Goal: Transaction & Acquisition: Book appointment/travel/reservation

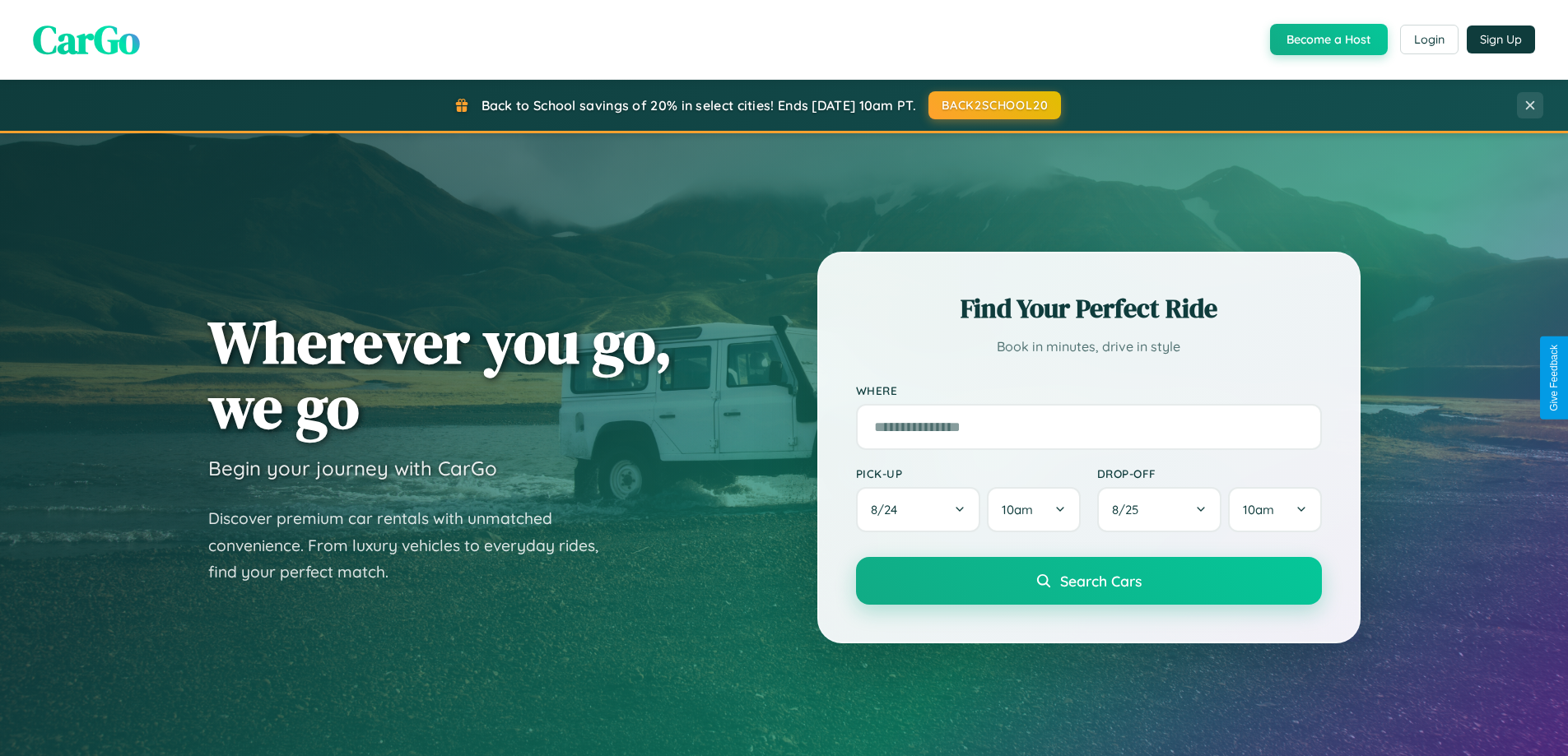
scroll to position [1132, 0]
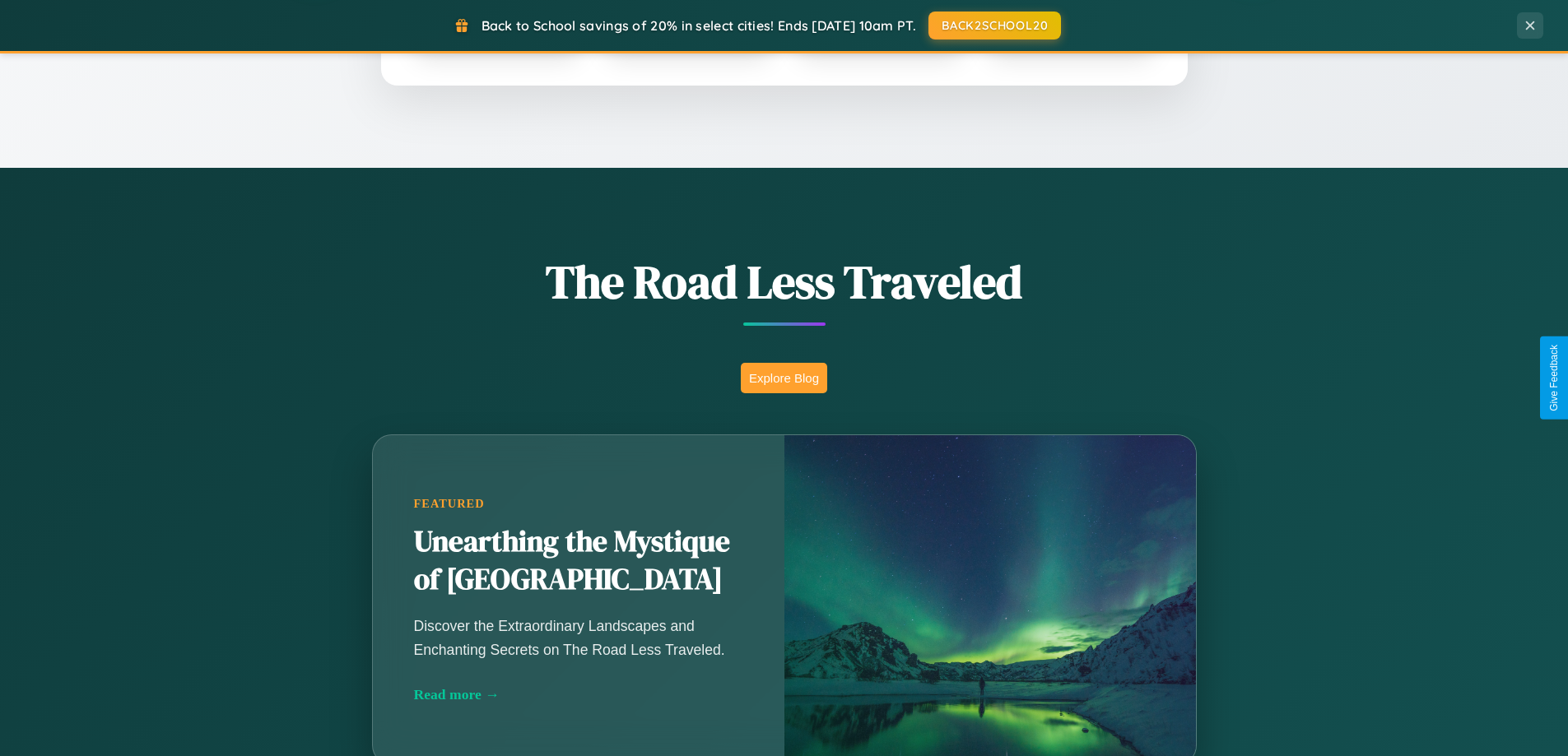
click at [784, 378] on button "Explore Blog" at bounding box center [784, 378] width 86 height 31
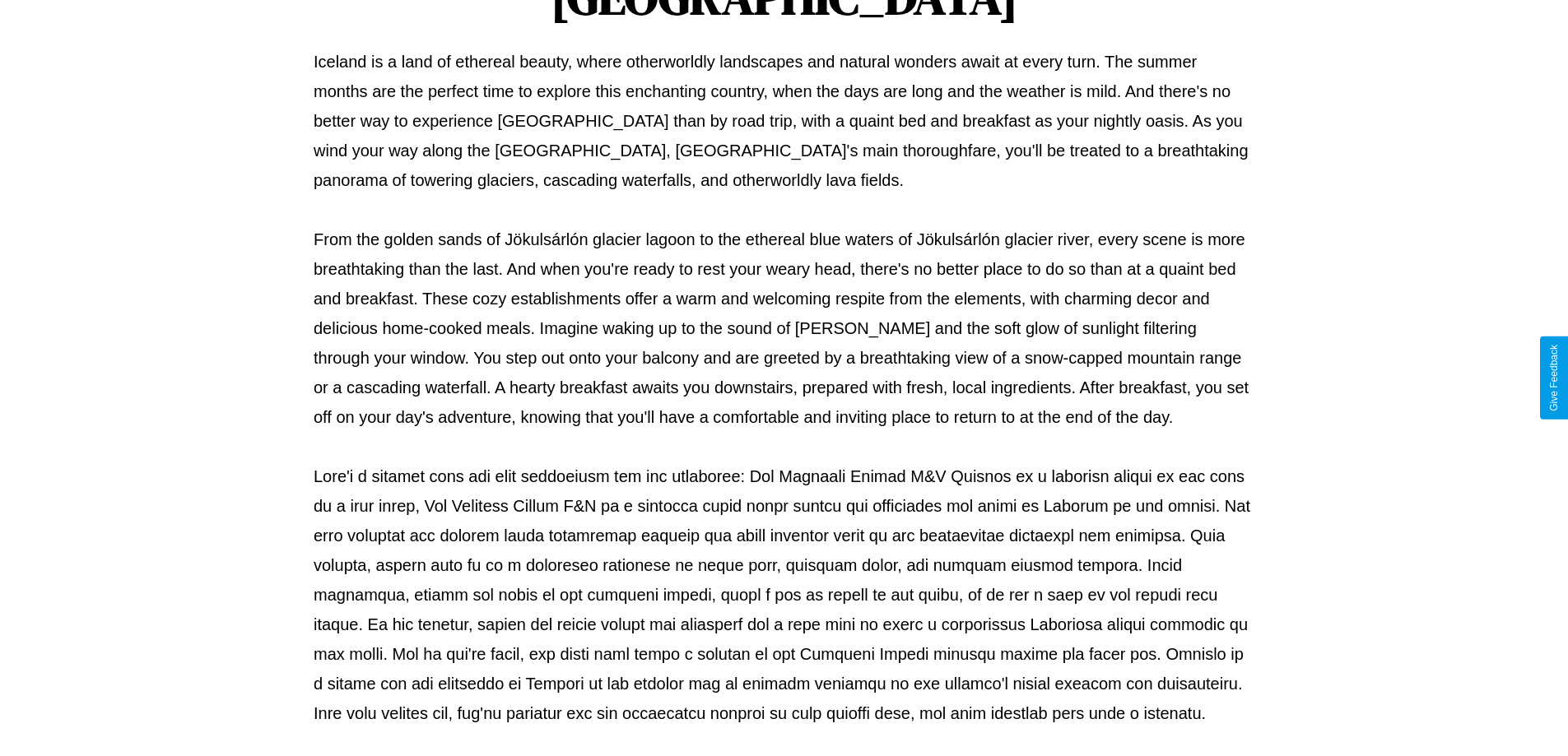
scroll to position [532, 0]
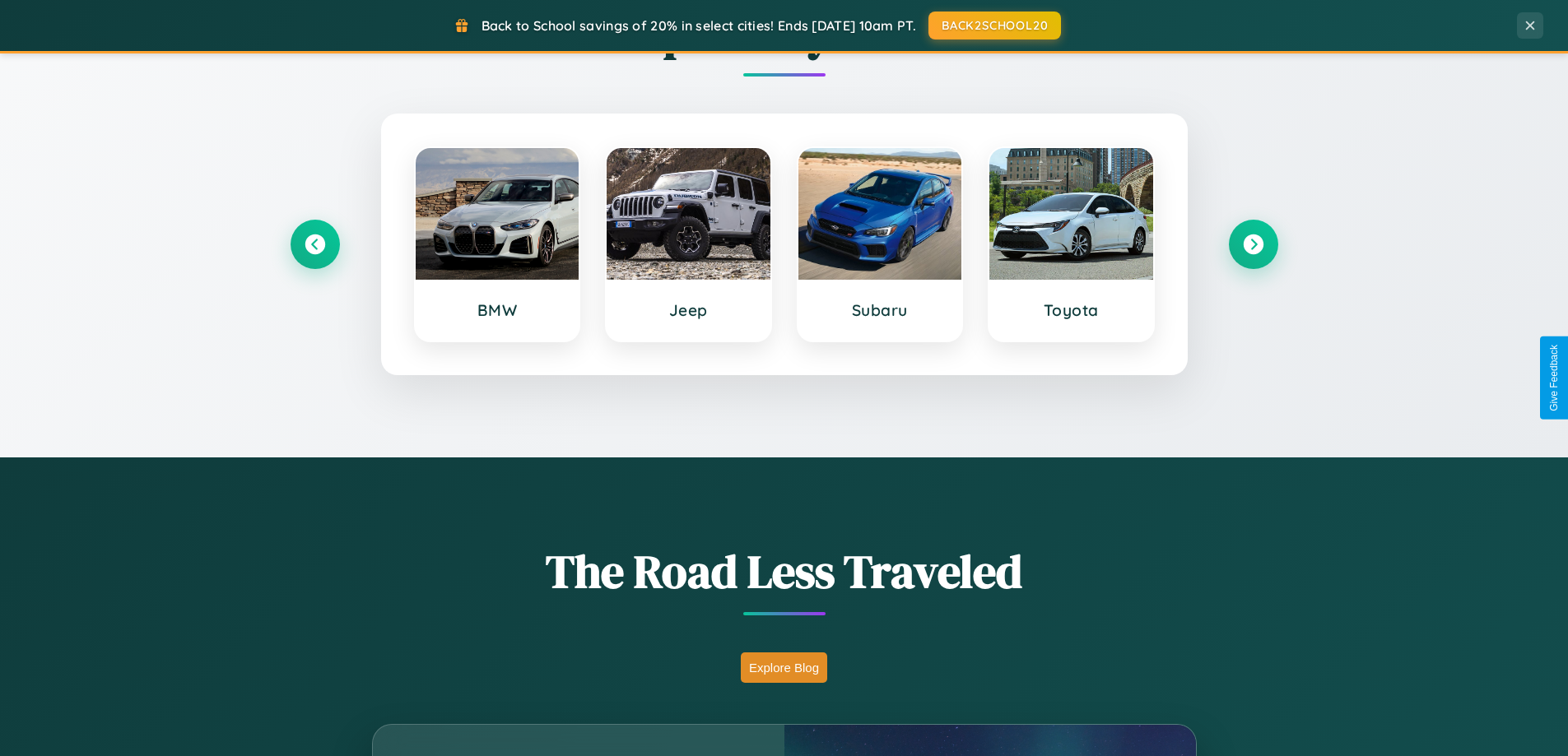
scroll to position [49, 0]
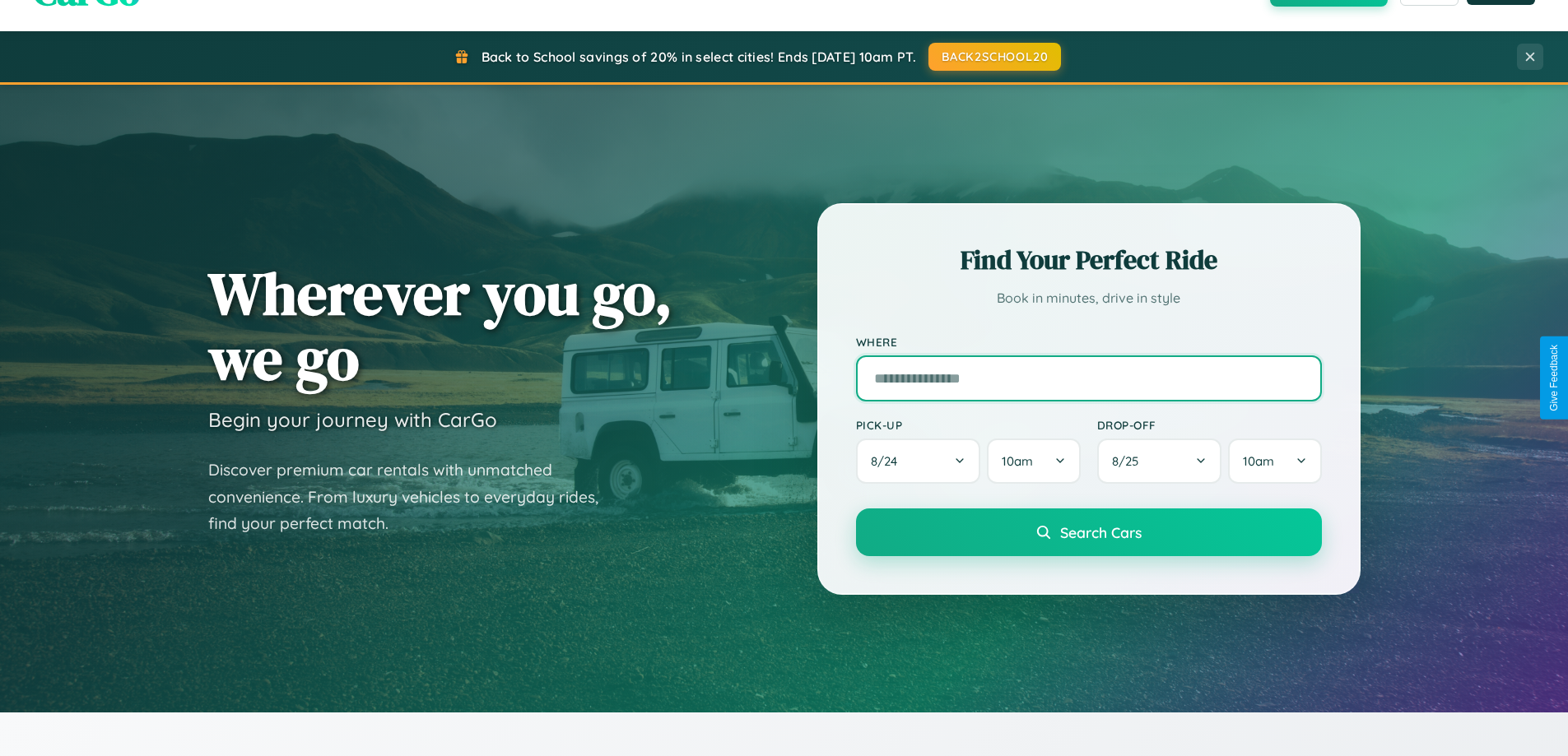
click at [1088, 378] on input "text" at bounding box center [1088, 378] width 466 height 46
type input "**********"
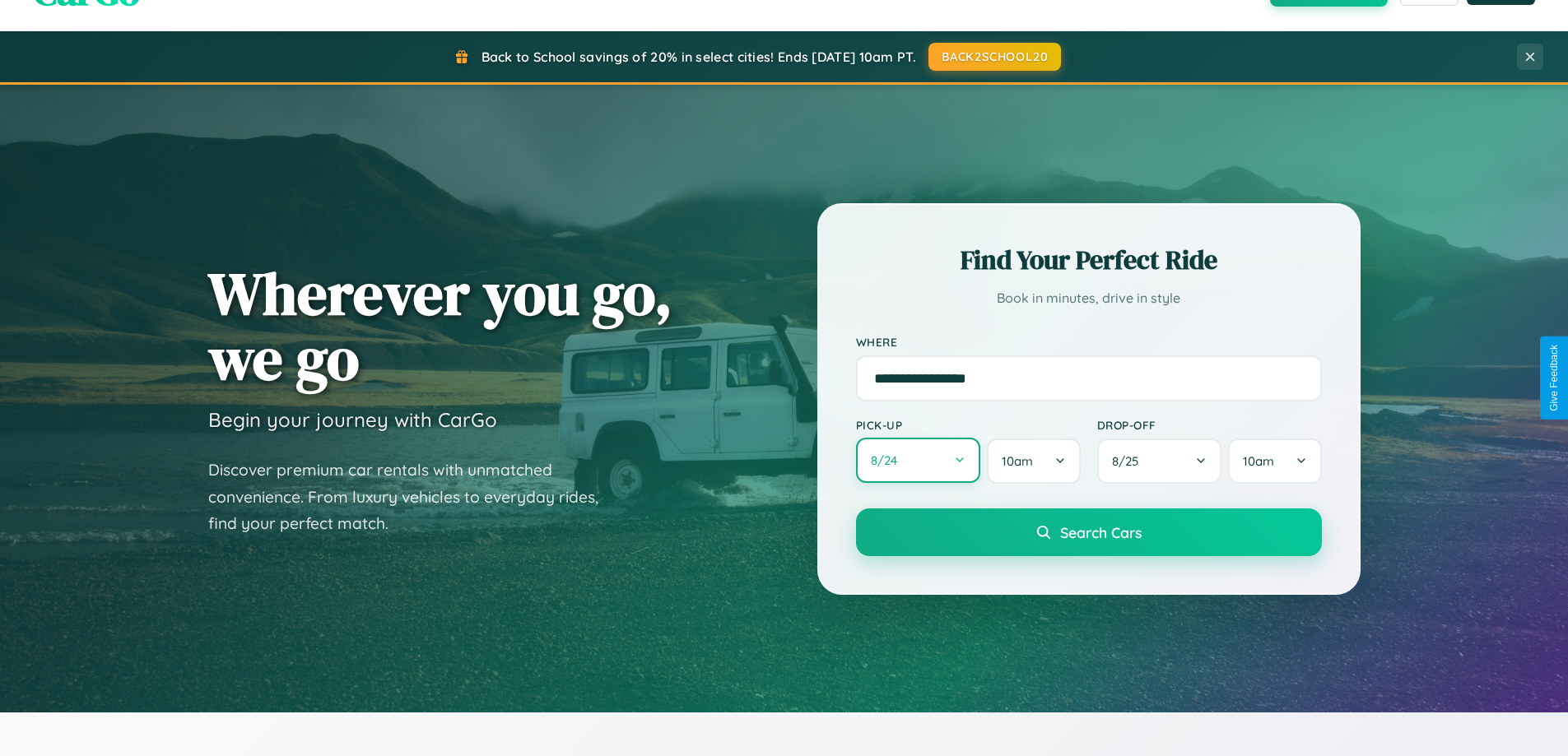
click at [918, 461] on button "8 / 24" at bounding box center [918, 459] width 125 height 45
select select "*"
select select "****"
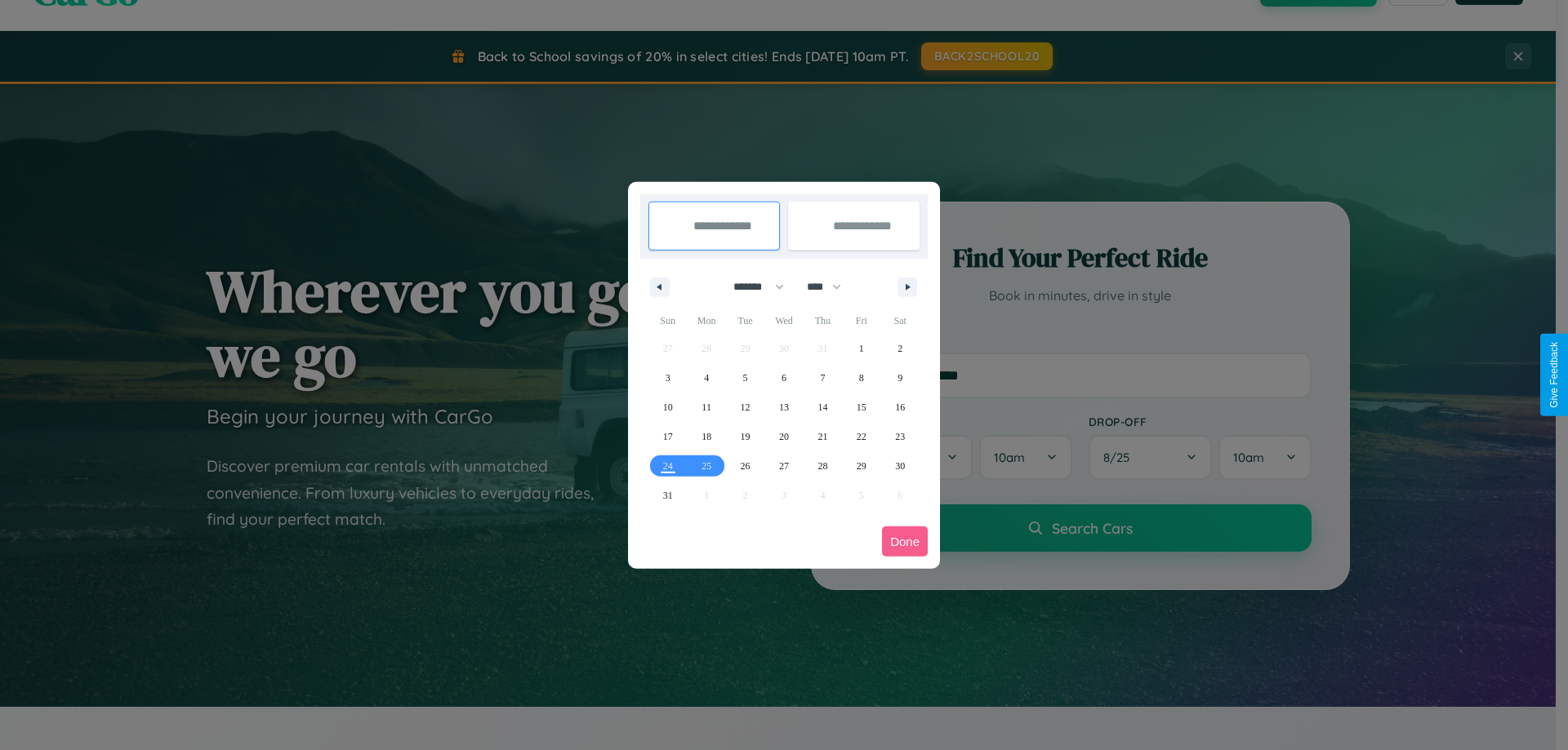
click at [751, 287] on select "******* ******** ***** ***** *** **** **** ****** ********* ******* ******** **…" at bounding box center [755, 287] width 69 height 27
select select "*"
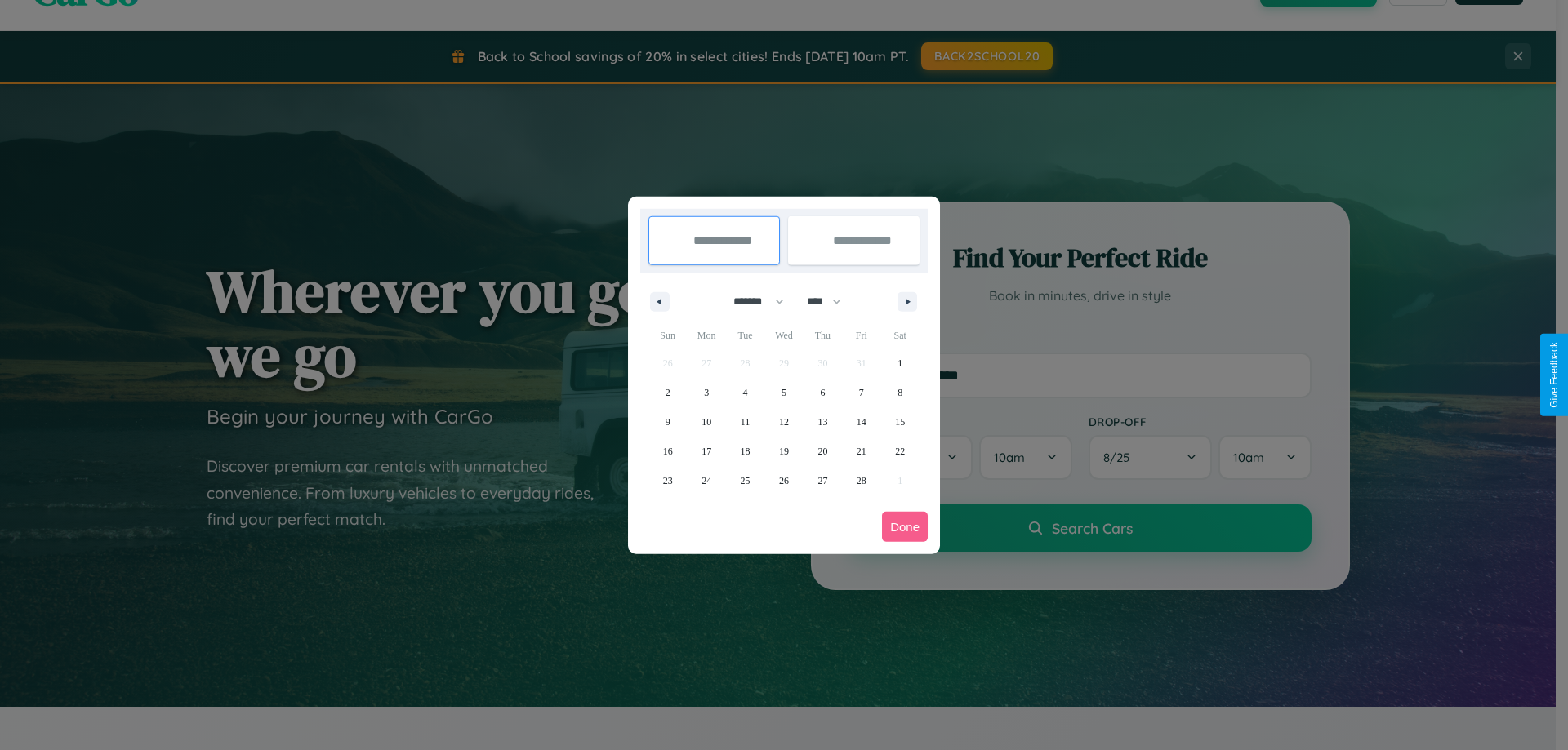
drag, startPoint x: 831, startPoint y: 301, endPoint x: 784, endPoint y: 328, distance: 54.2
click at [831, 301] on select "**** **** **** **** **** **** **** **** **** **** **** **** **** **** **** ****…" at bounding box center [823, 302] width 49 height 27
select select "****"
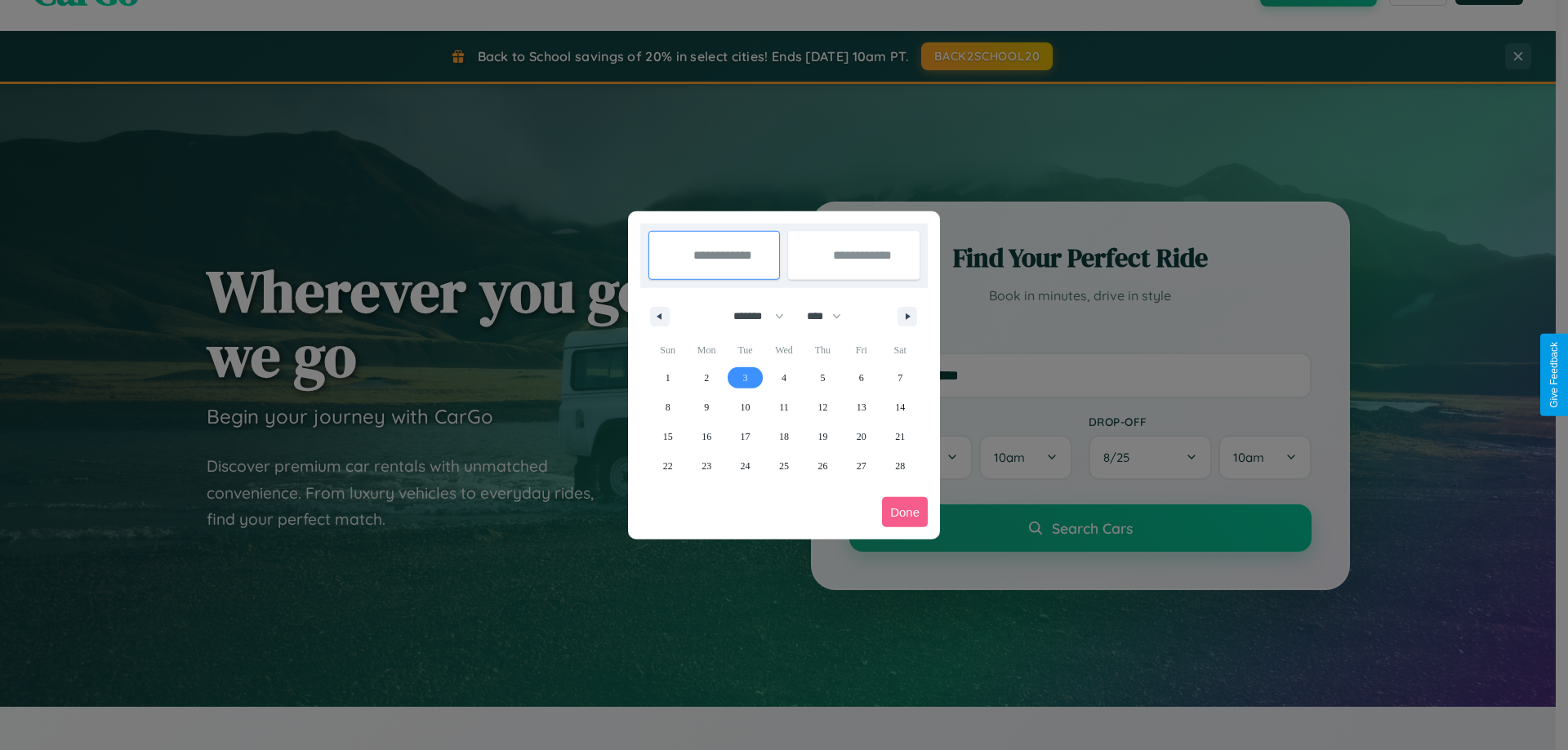
click at [745, 377] on span "3" at bounding box center [746, 378] width 5 height 29
type input "**********"
click at [784, 377] on span "4" at bounding box center [784, 378] width 5 height 29
type input "**********"
click at [905, 512] on button "Done" at bounding box center [905, 513] width 46 height 30
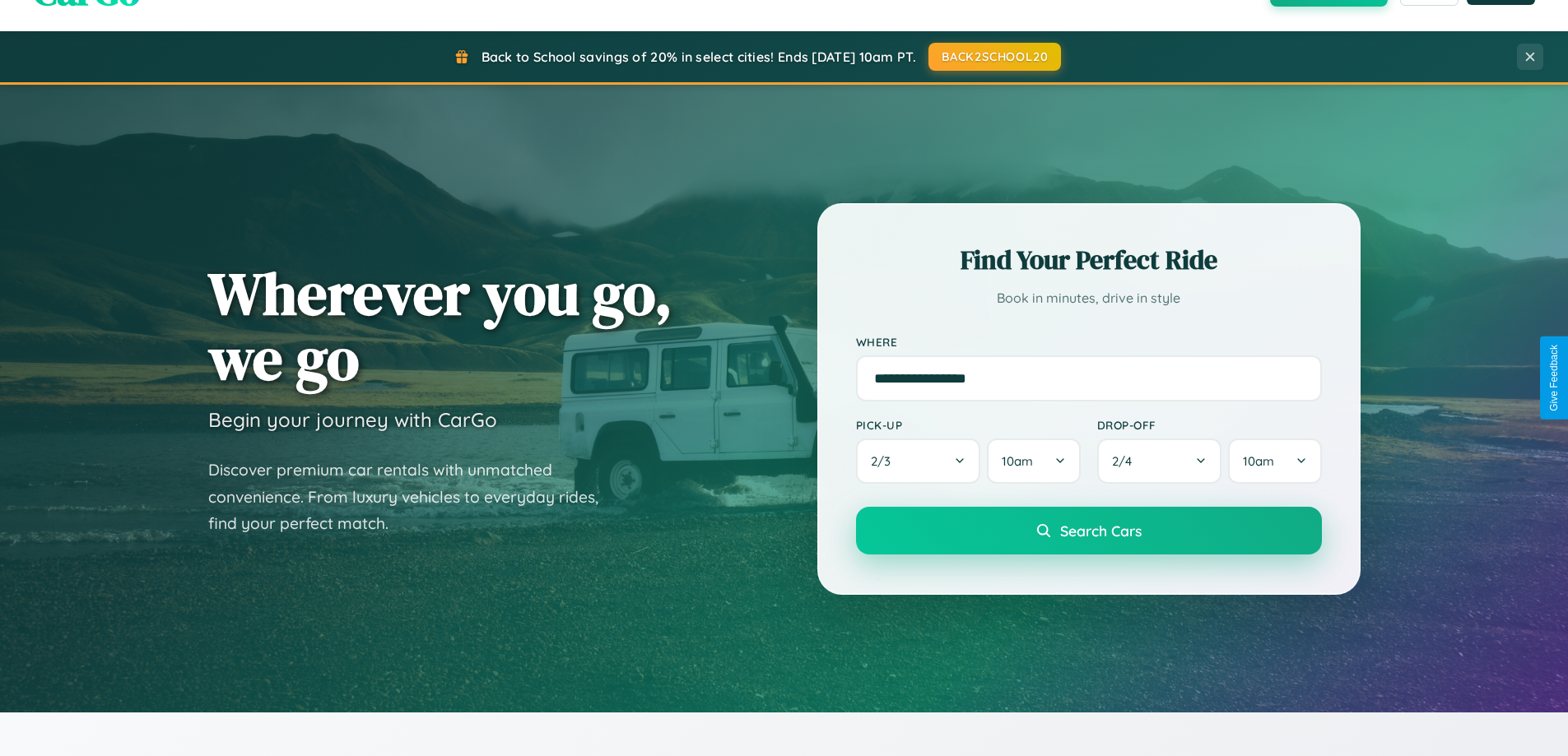
click at [1088, 531] on span "Search Cars" at bounding box center [1101, 530] width 81 height 18
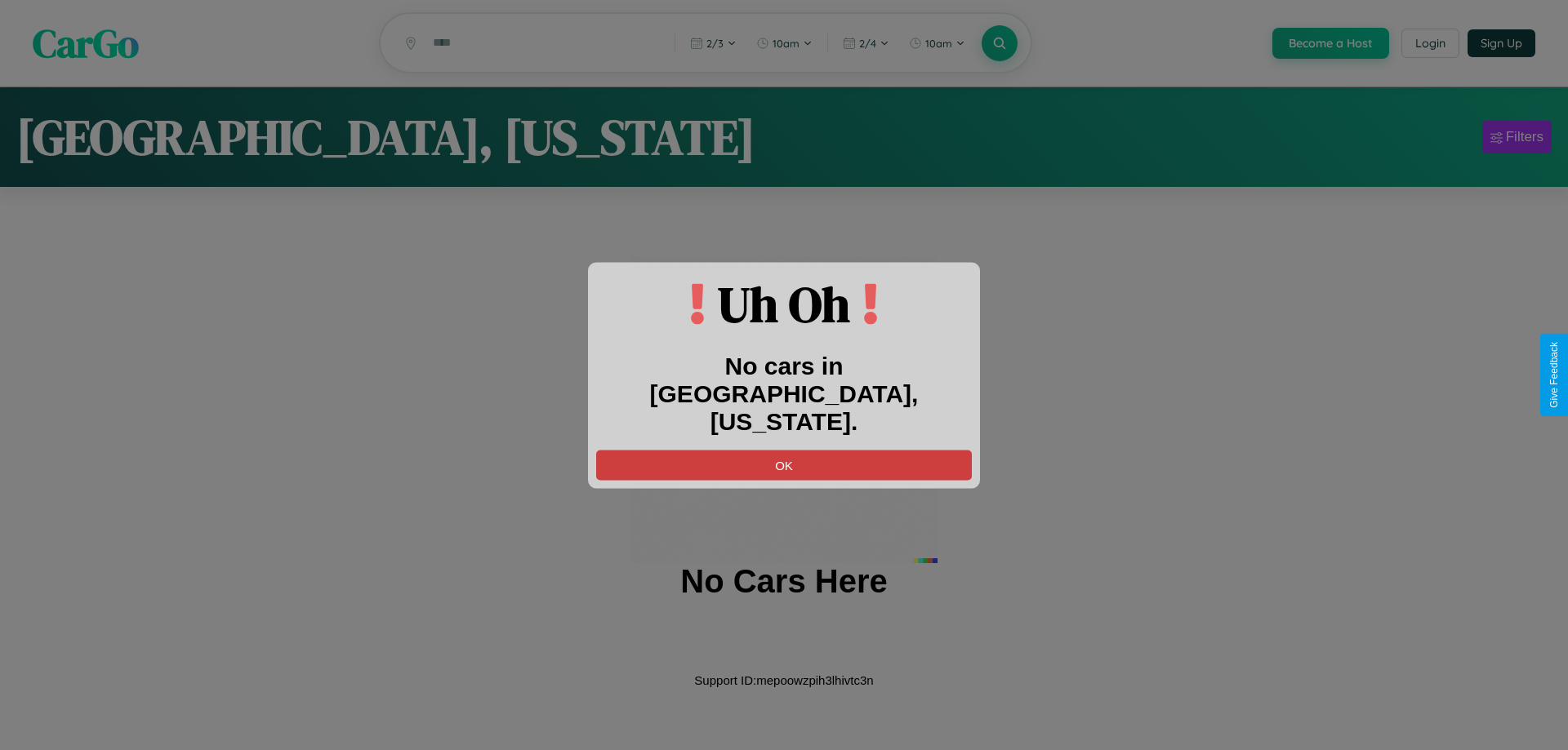
click at [784, 450] on button "OK" at bounding box center [784, 465] width 376 height 30
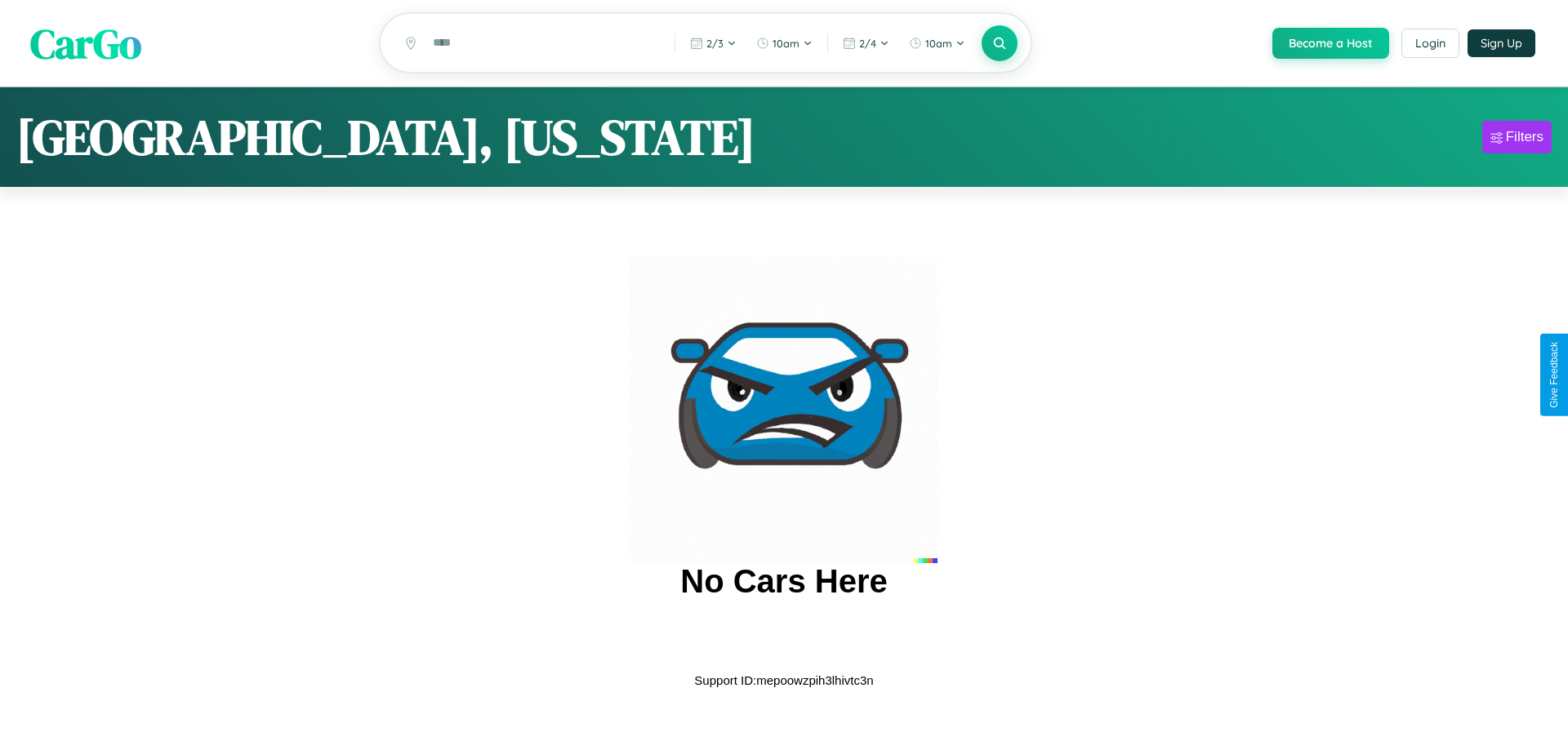
click at [85, 44] on span "CarGo" at bounding box center [85, 42] width 111 height 56
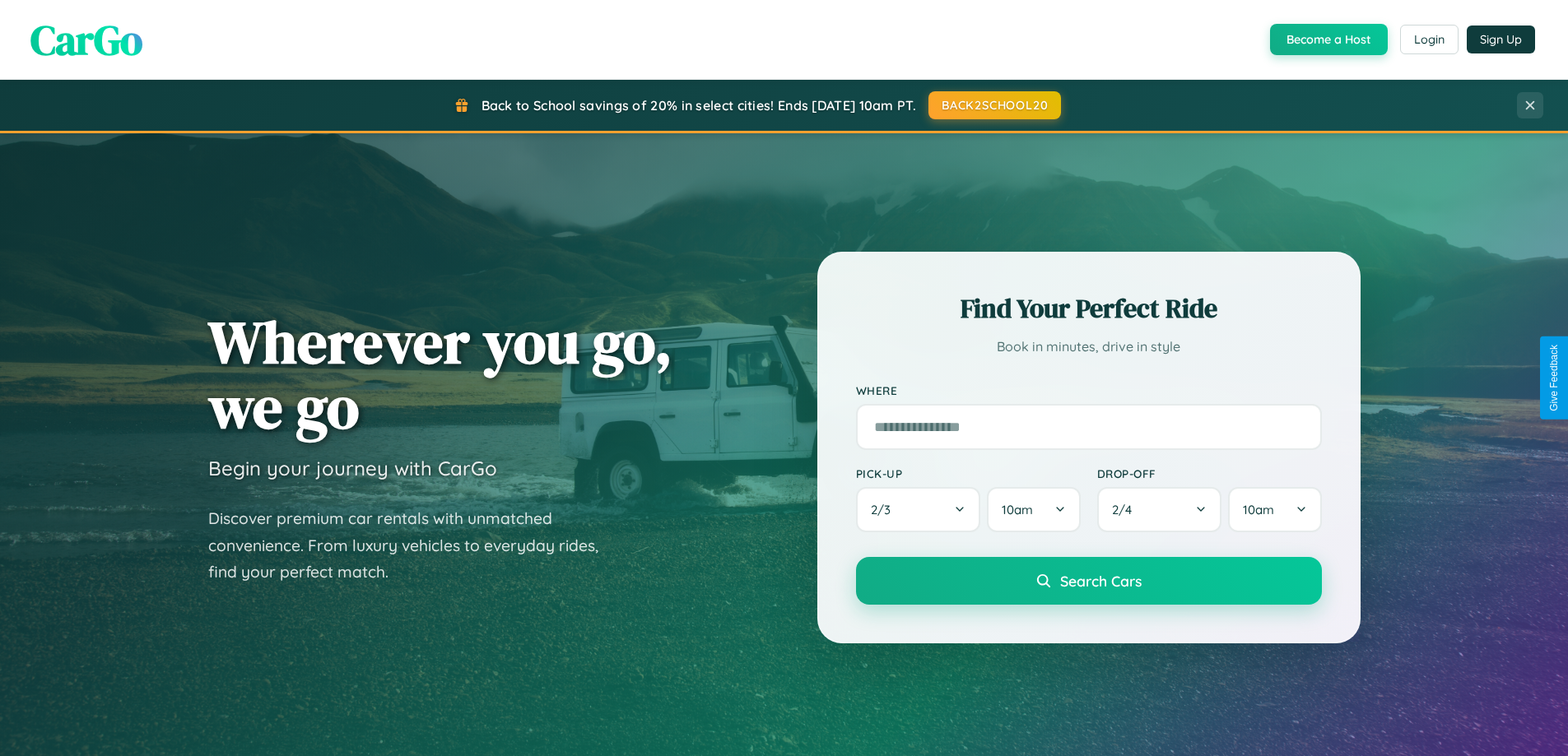
scroll to position [49, 0]
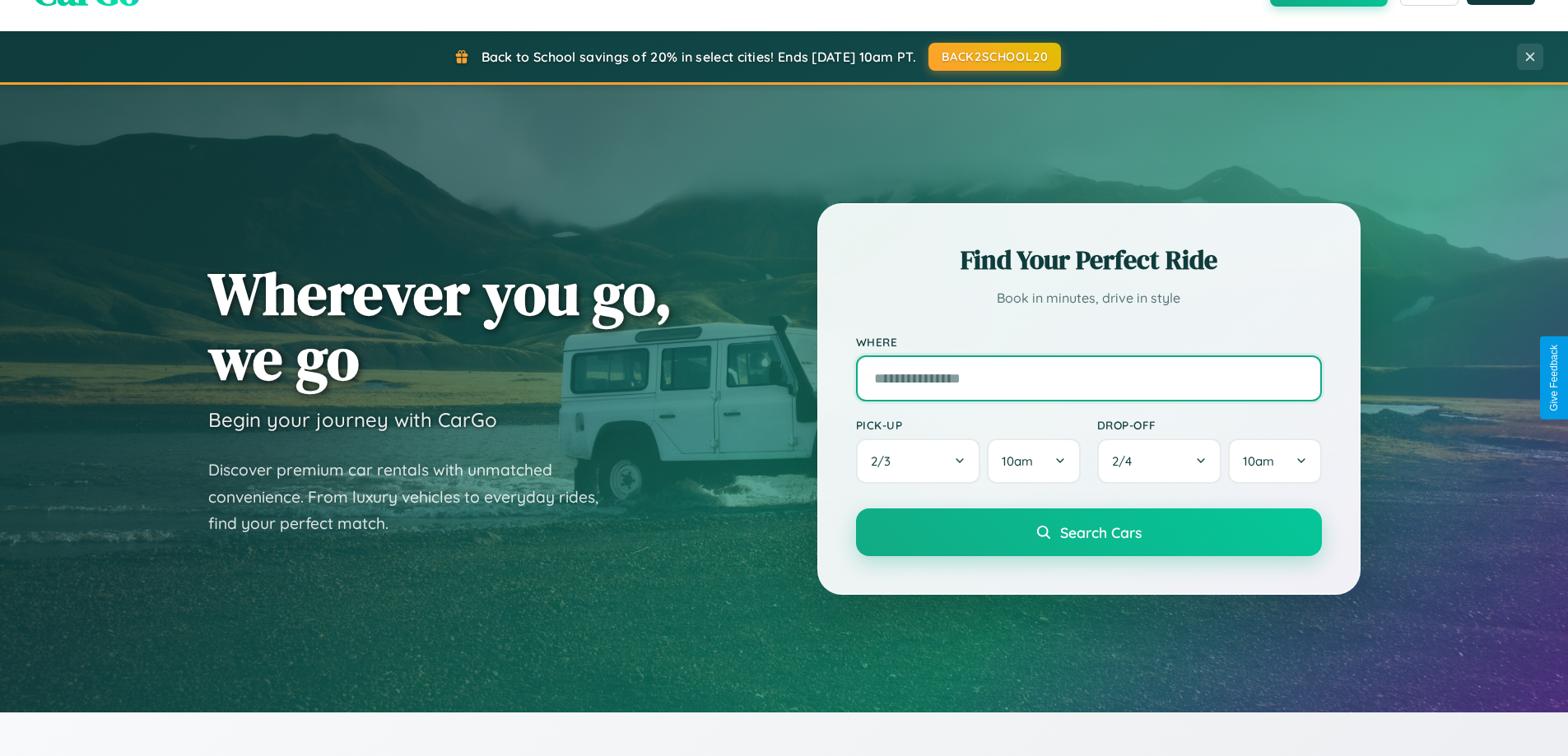
click at [1088, 378] on input "text" at bounding box center [1088, 378] width 466 height 46
type input "******"
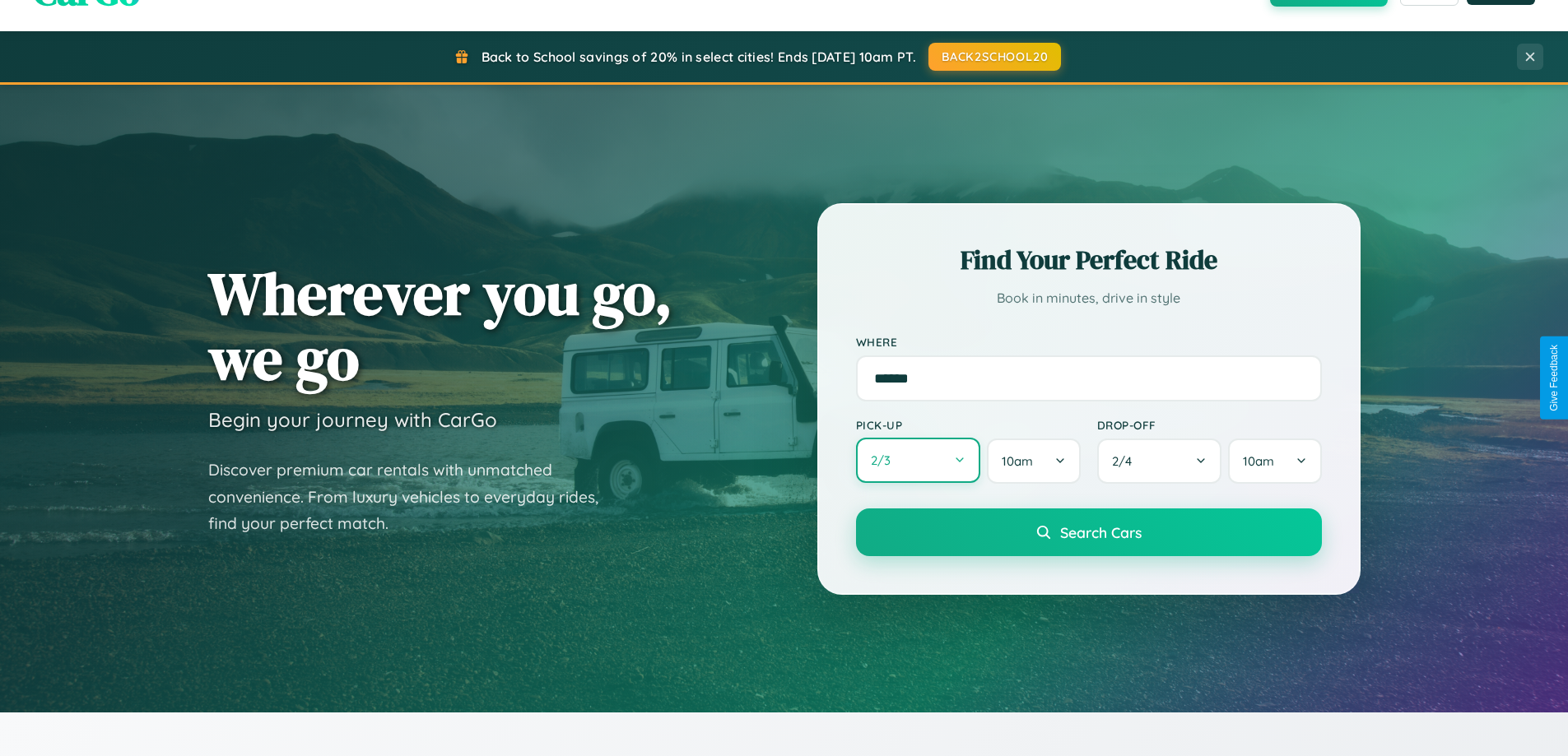
click at [918, 461] on button "2 / 3" at bounding box center [918, 459] width 125 height 45
select select "*"
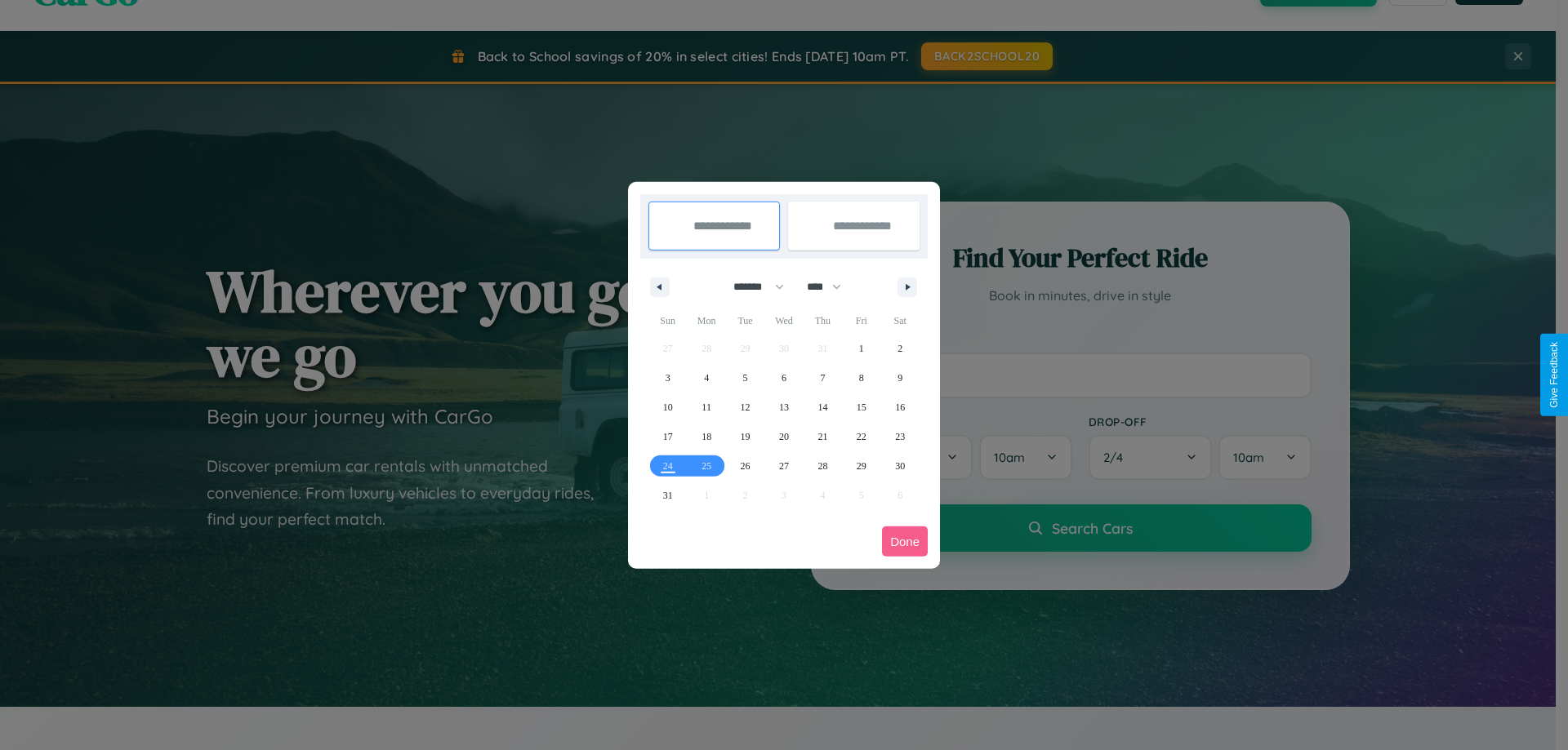
drag, startPoint x: 751, startPoint y: 287, endPoint x: 784, endPoint y: 328, distance: 52.6
click at [751, 287] on select "******* ******** ***** ***** *** **** **** ****** ********* ******* ******** **…" at bounding box center [755, 287] width 69 height 27
click at [831, 287] on select "**** **** **** **** **** **** **** **** **** **** **** **** **** **** **** ****…" at bounding box center [823, 287] width 49 height 27
select select "****"
click at [784, 377] on span "5" at bounding box center [784, 378] width 5 height 29
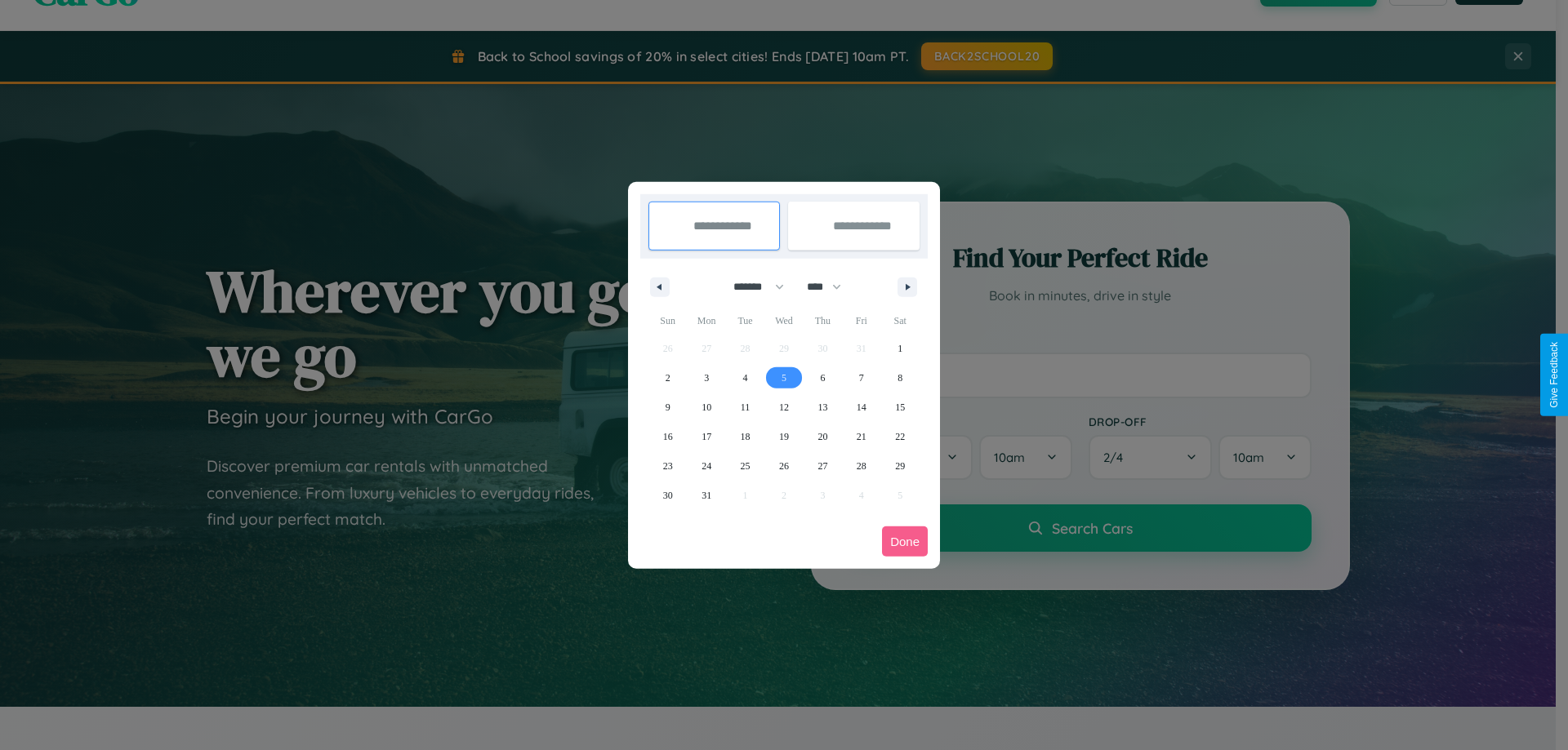
type input "**********"
click at [860, 377] on span "7" at bounding box center [861, 378] width 5 height 29
type input "**********"
click at [905, 541] on button "Done" at bounding box center [905, 542] width 46 height 30
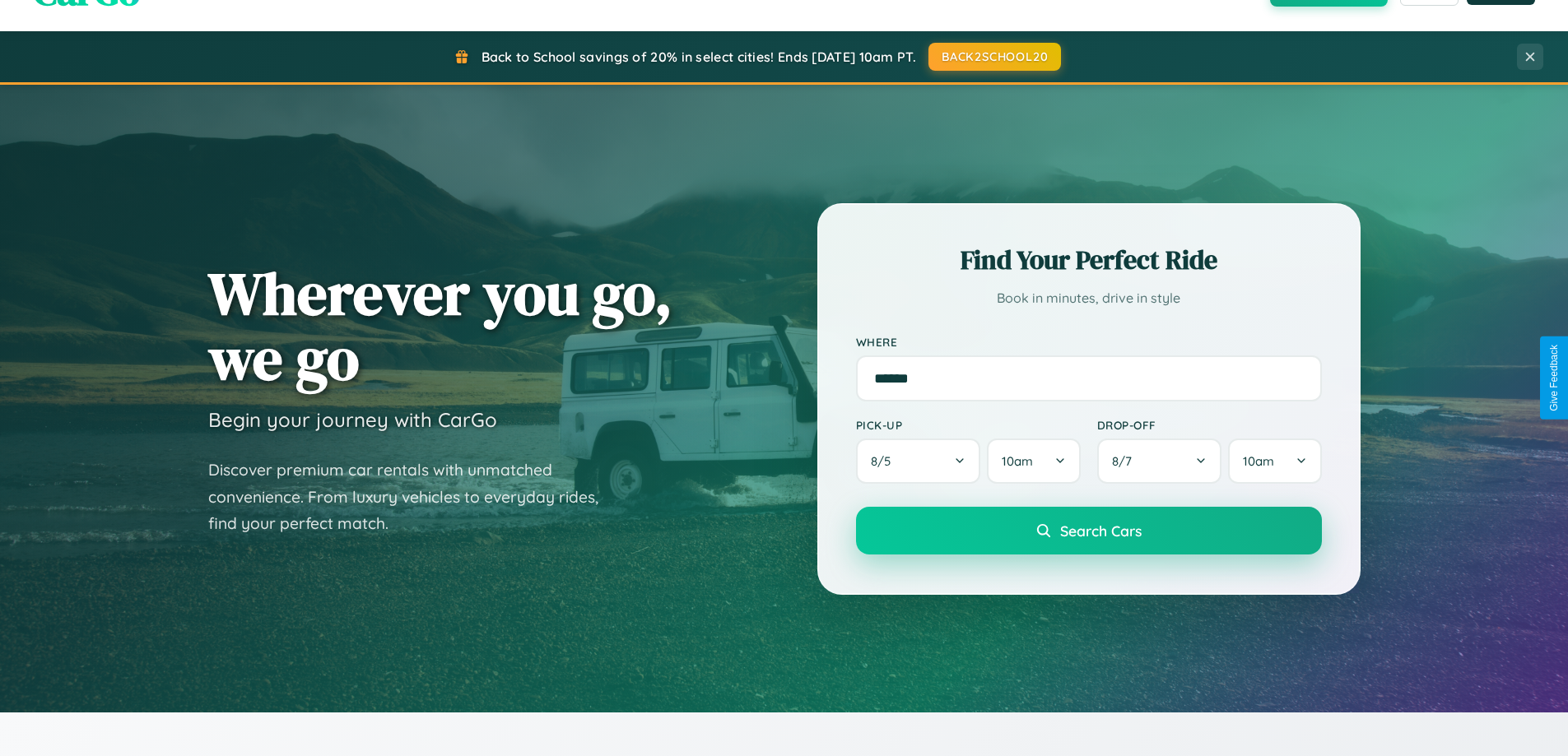
click at [1088, 531] on span "Search Cars" at bounding box center [1101, 530] width 81 height 18
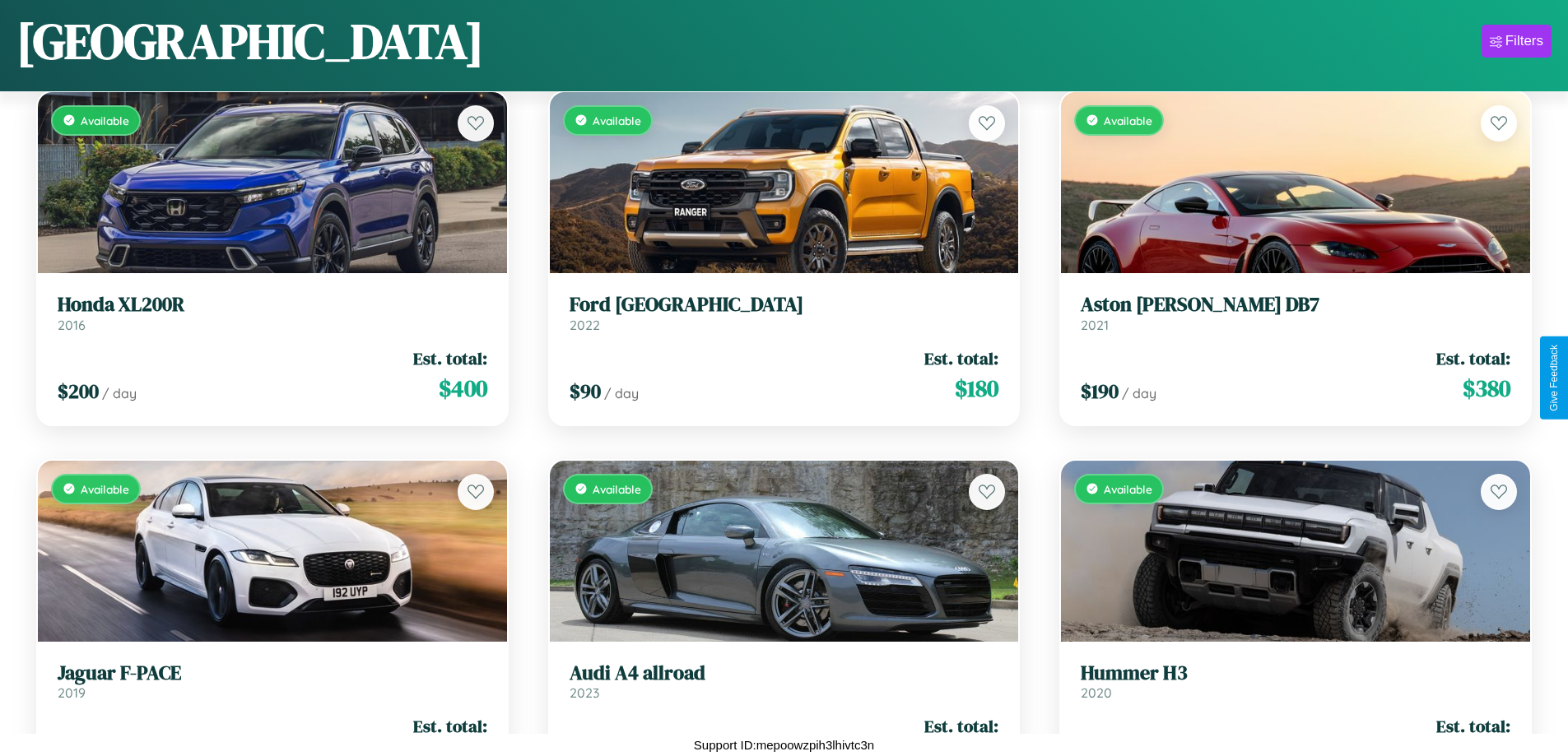
scroll to position [1337, 0]
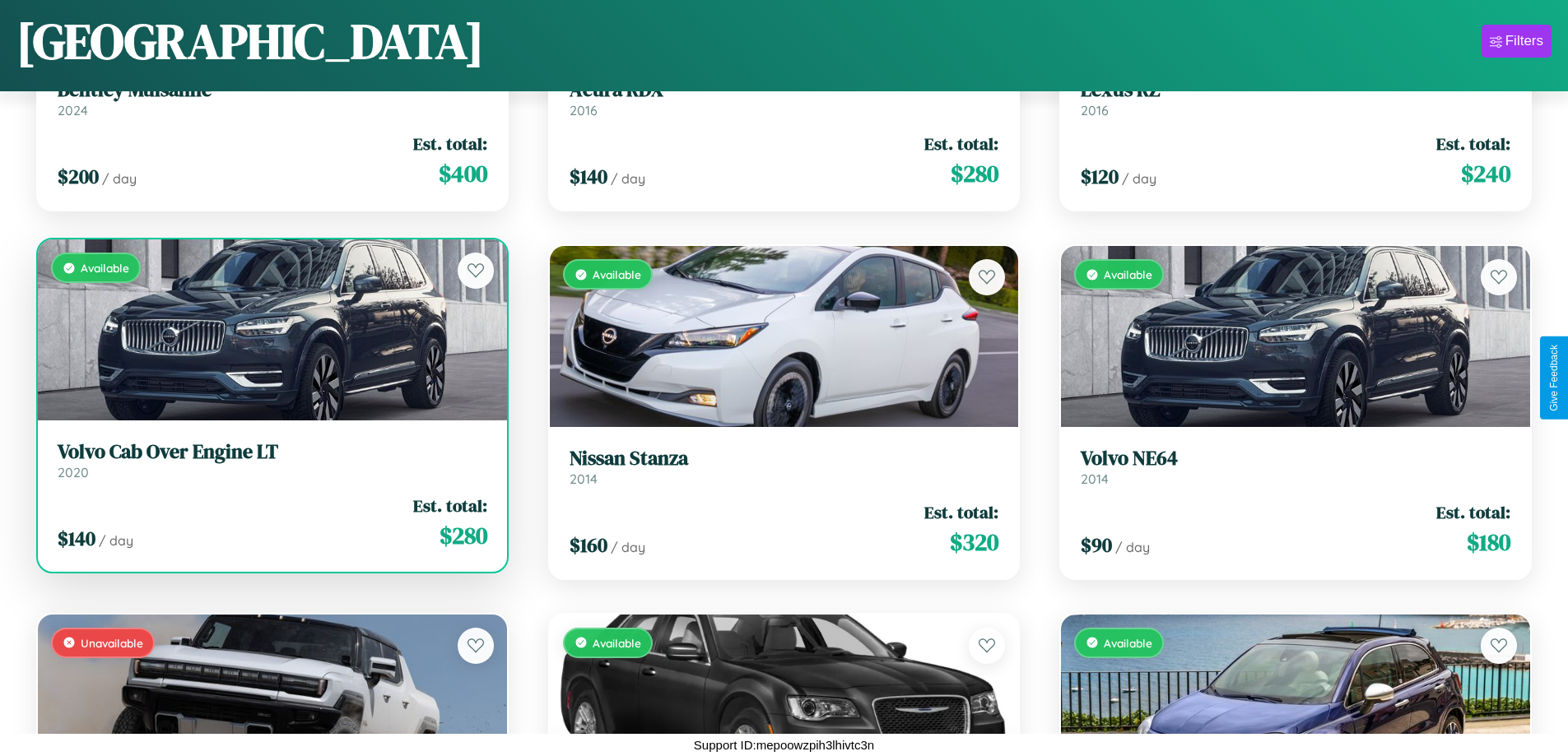
click at [270, 467] on link "Volvo Cab Over Engine LT 2020" at bounding box center [272, 460] width 430 height 40
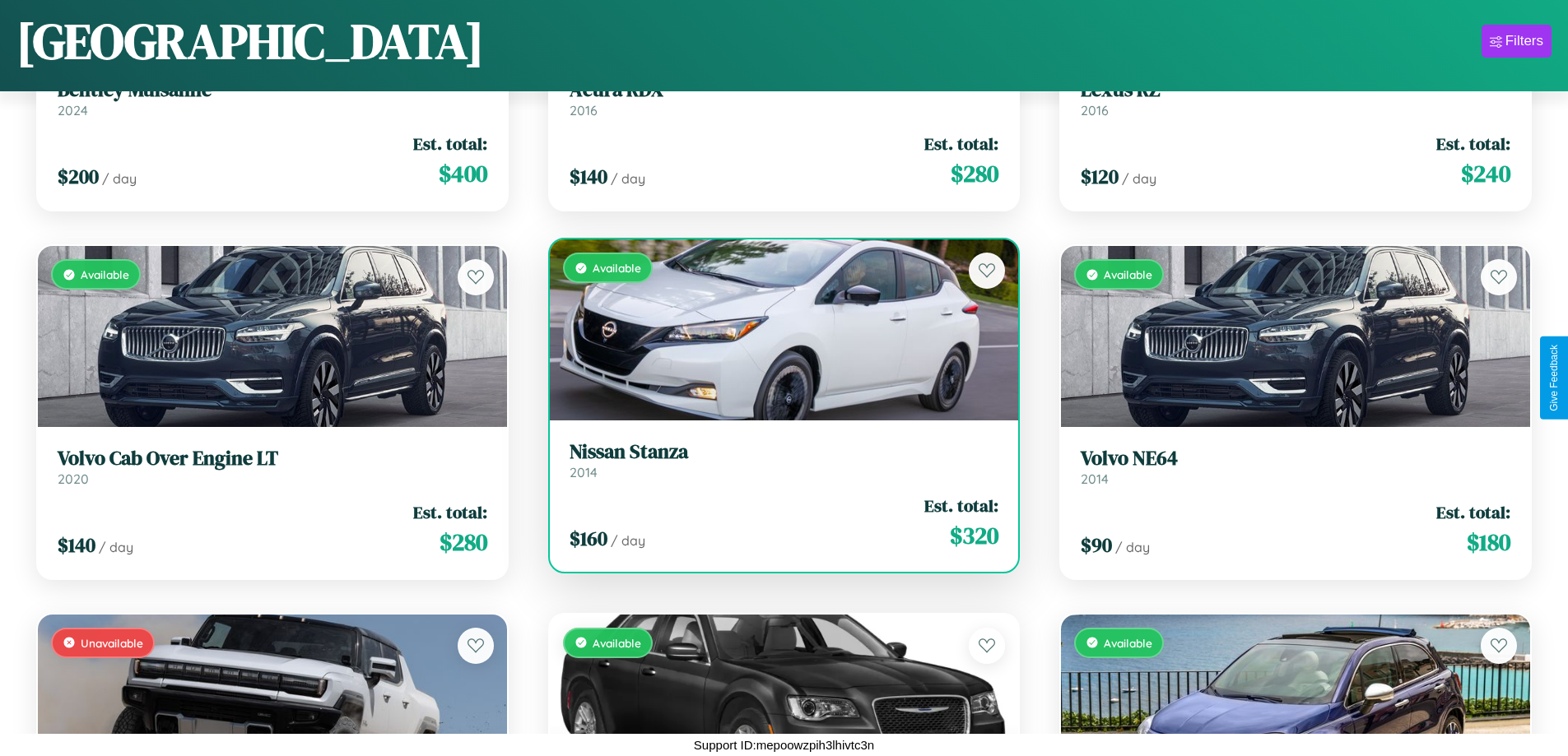
scroll to position [18288, 0]
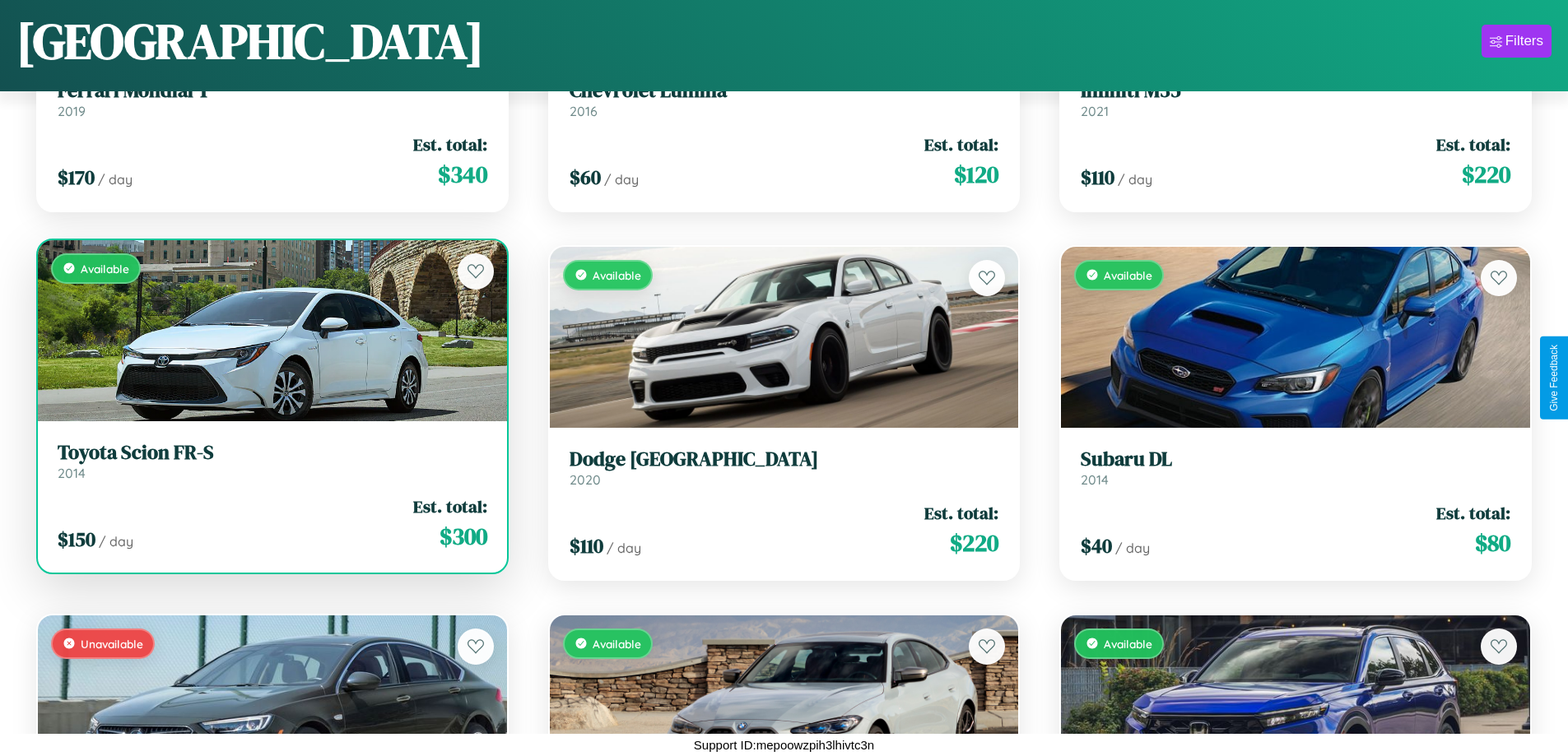
click at [270, 461] on h3 "Toyota Scion FR-S" at bounding box center [272, 453] width 430 height 24
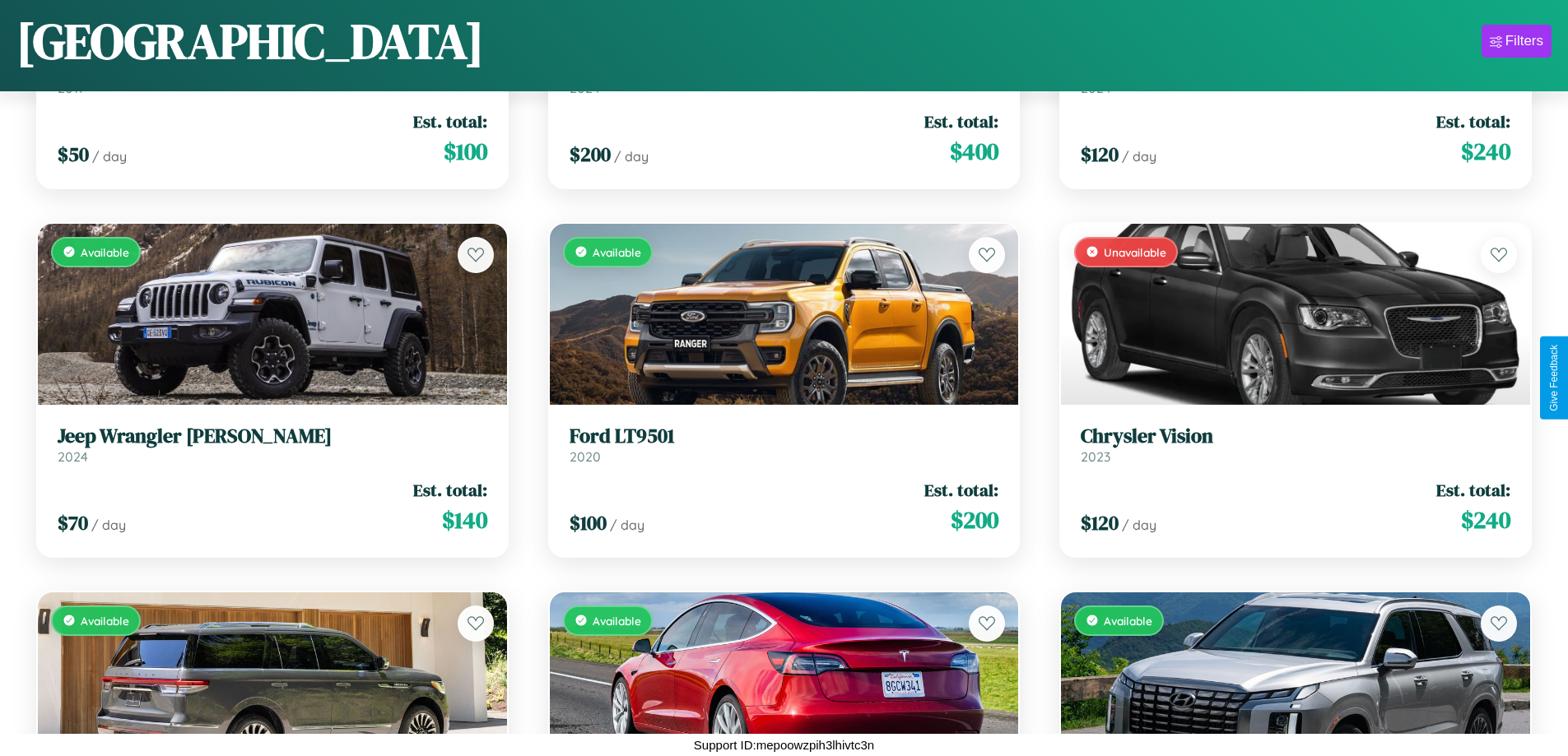
scroll to position [8706, 0]
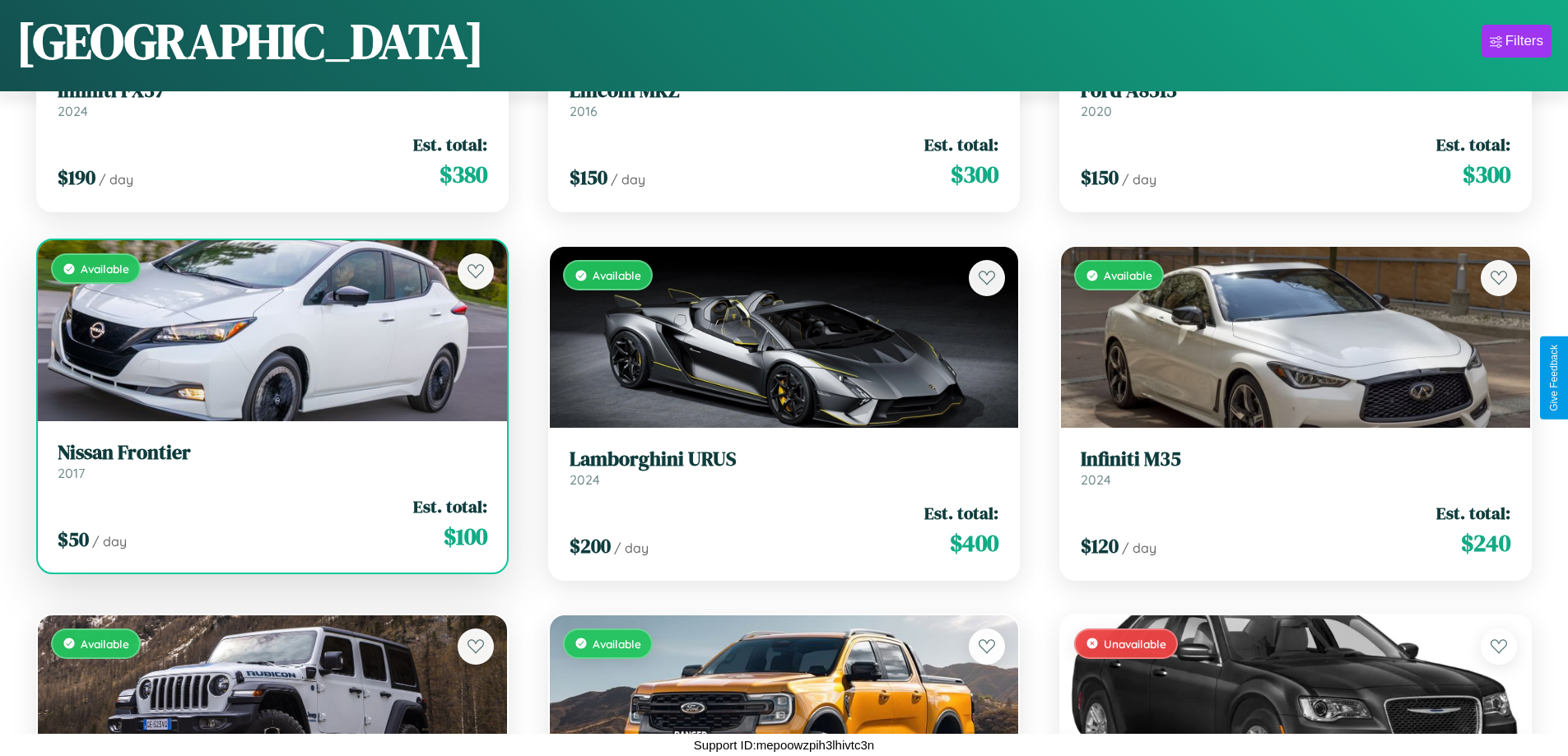
click at [270, 461] on h3 "Nissan Frontier" at bounding box center [272, 453] width 430 height 24
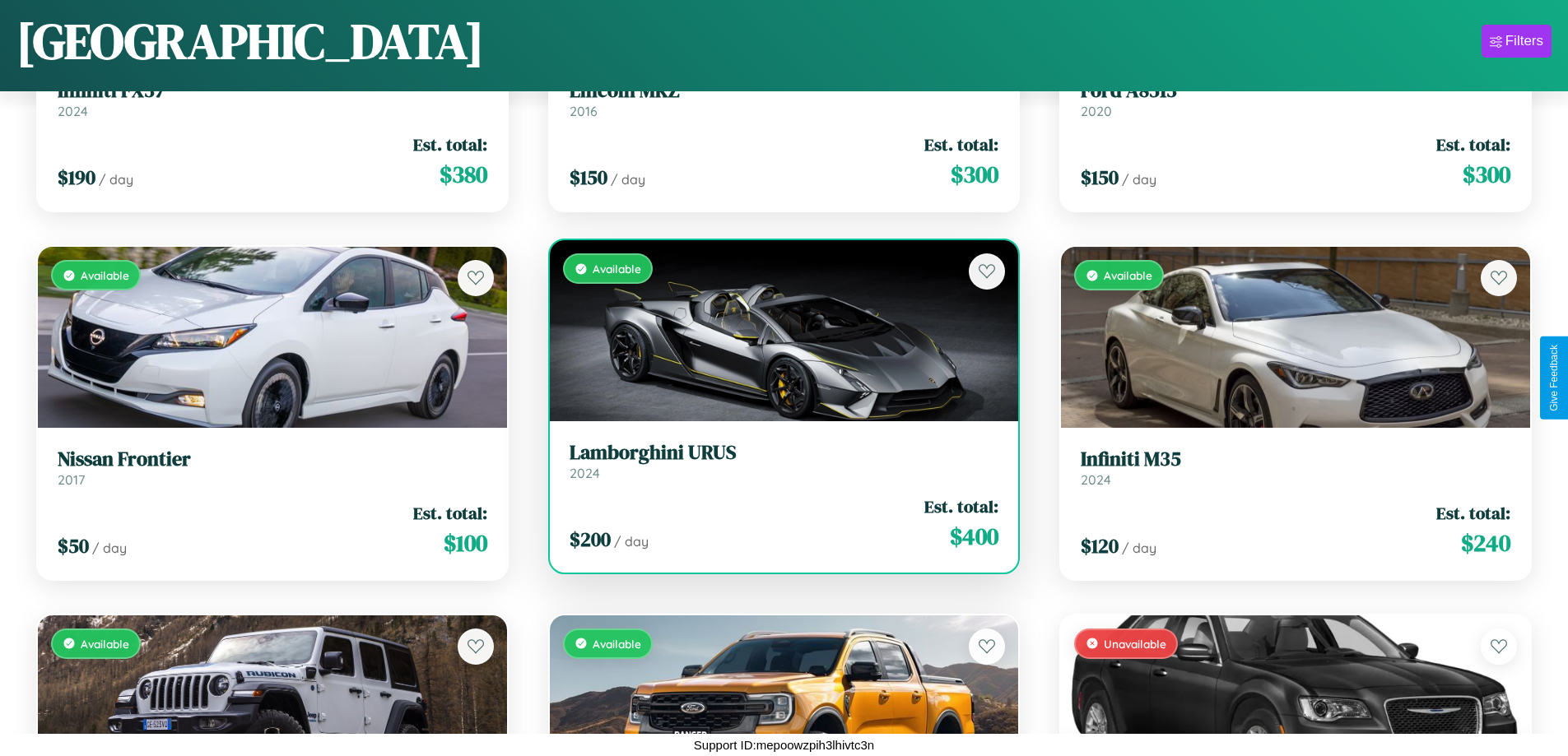
scroll to position [19658, 0]
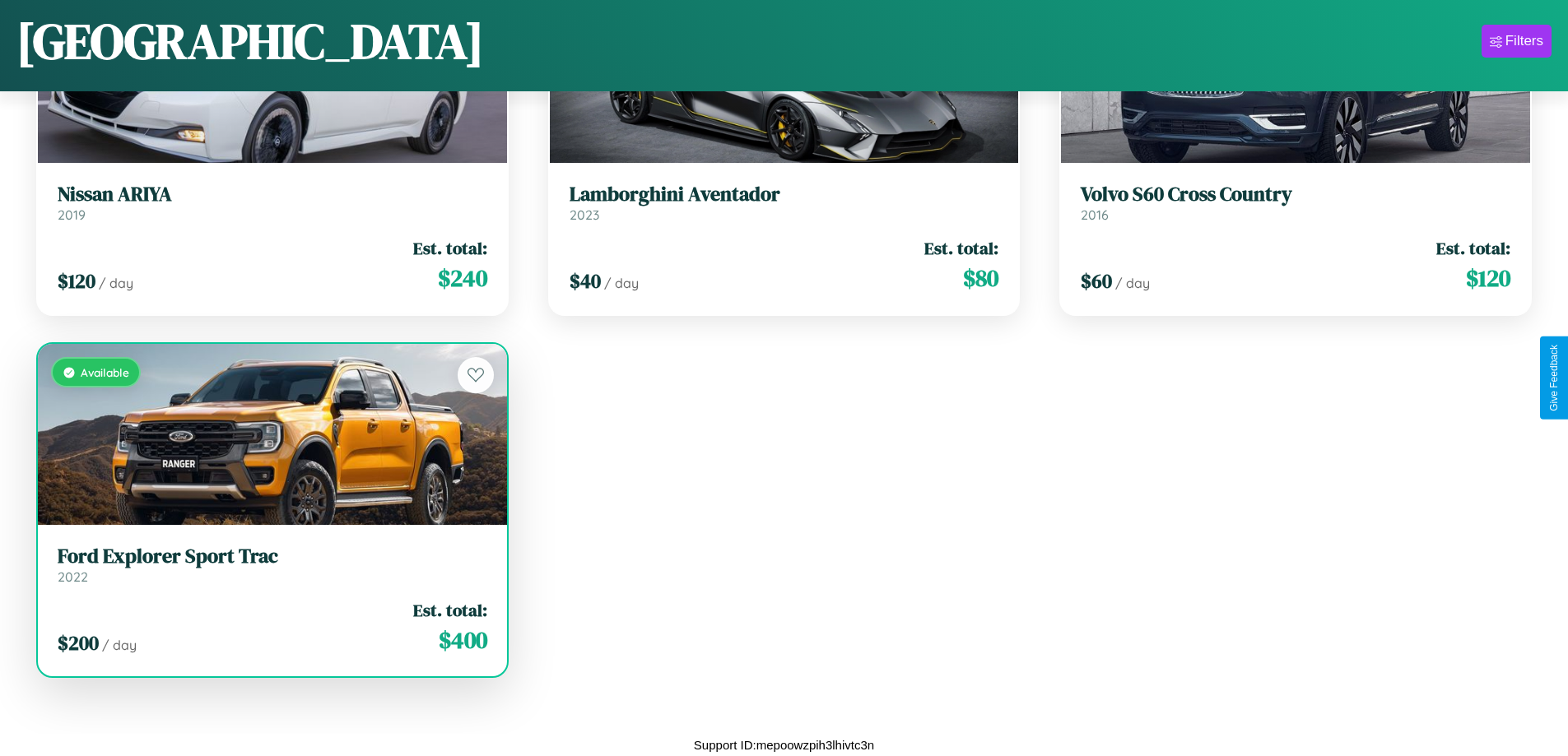
click at [270, 566] on h3 "Ford Explorer Sport Trac" at bounding box center [272, 556] width 430 height 24
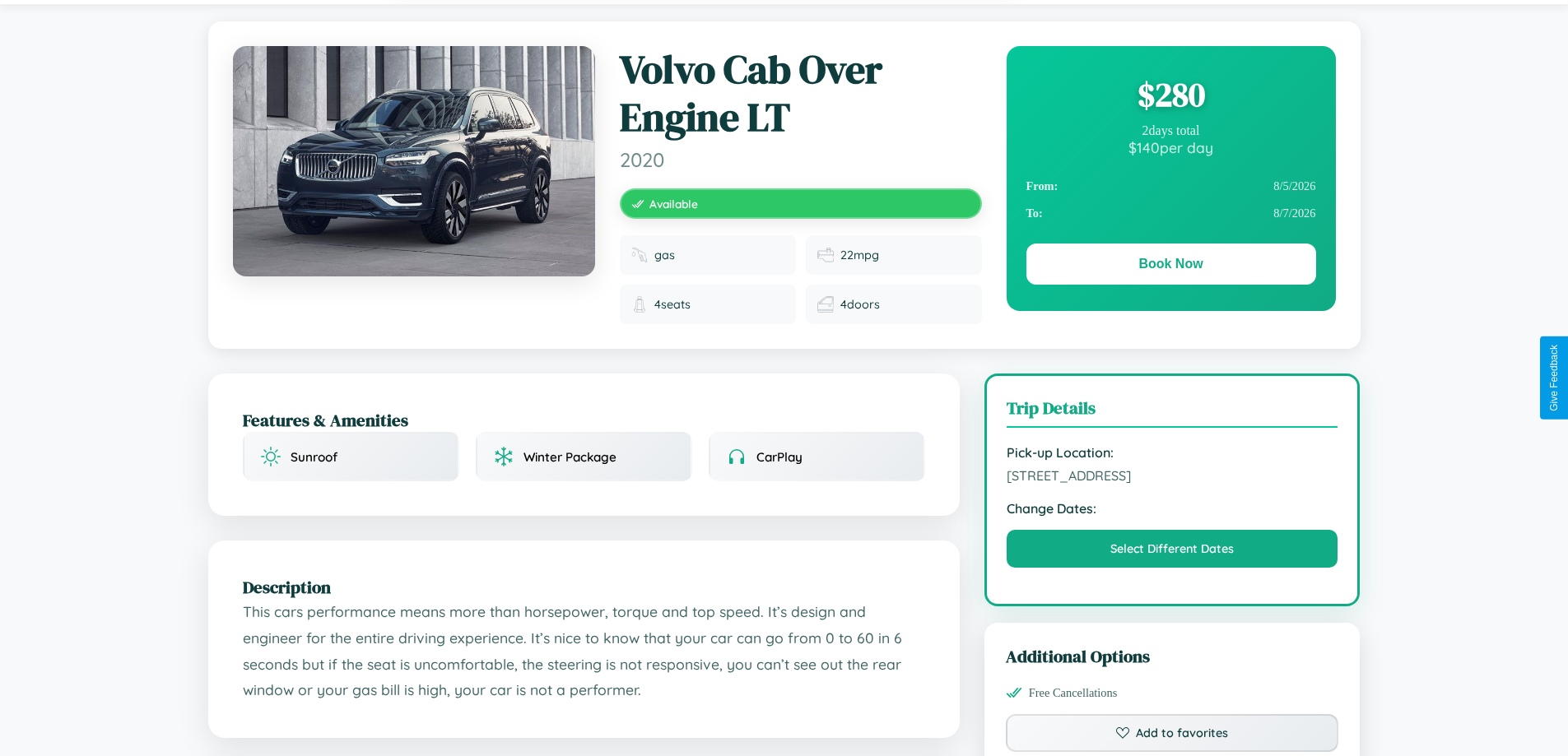
scroll to position [191, 0]
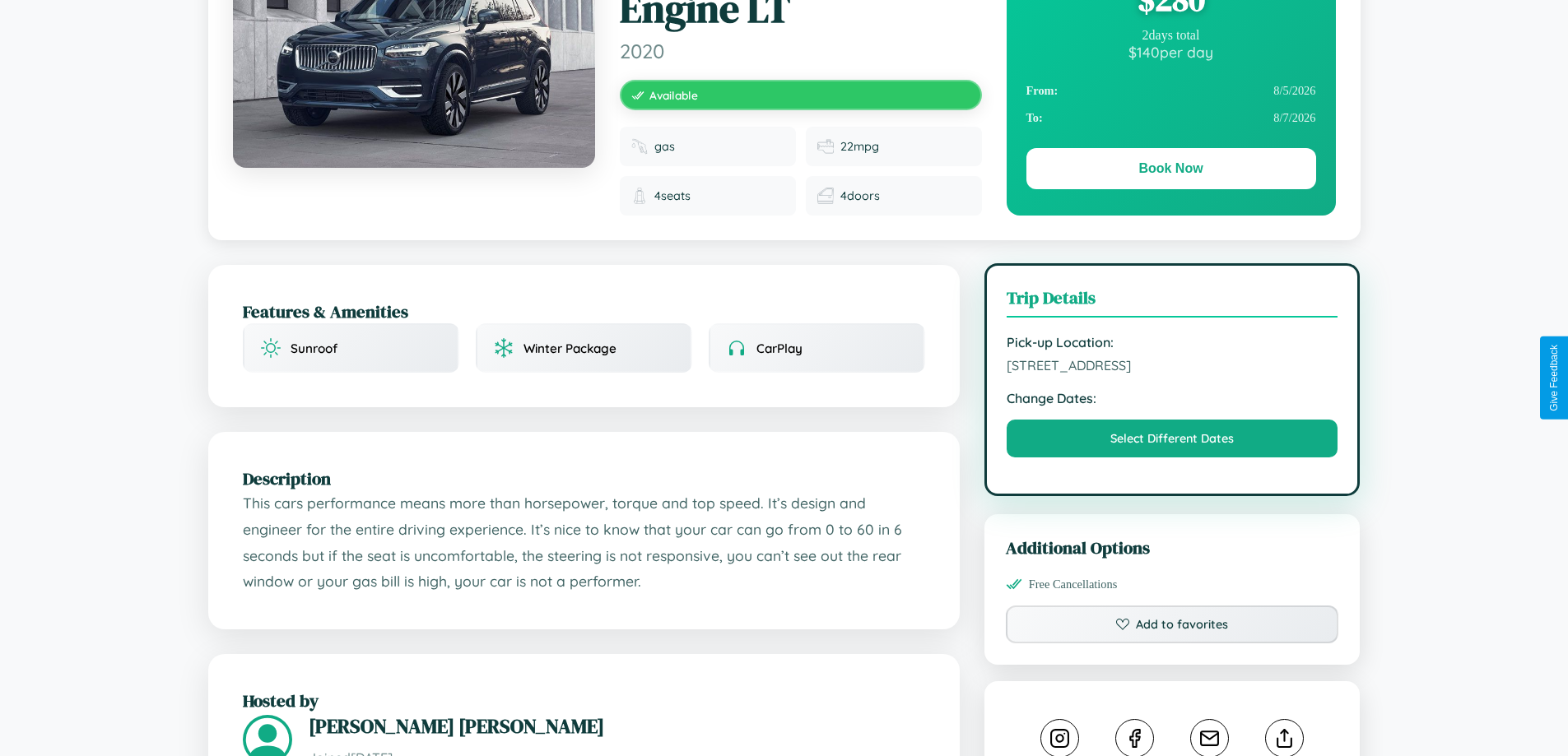
click at [1173, 373] on span "2878 Spring Street Sydney New South Wales 31228 Australia" at bounding box center [1173, 365] width 332 height 16
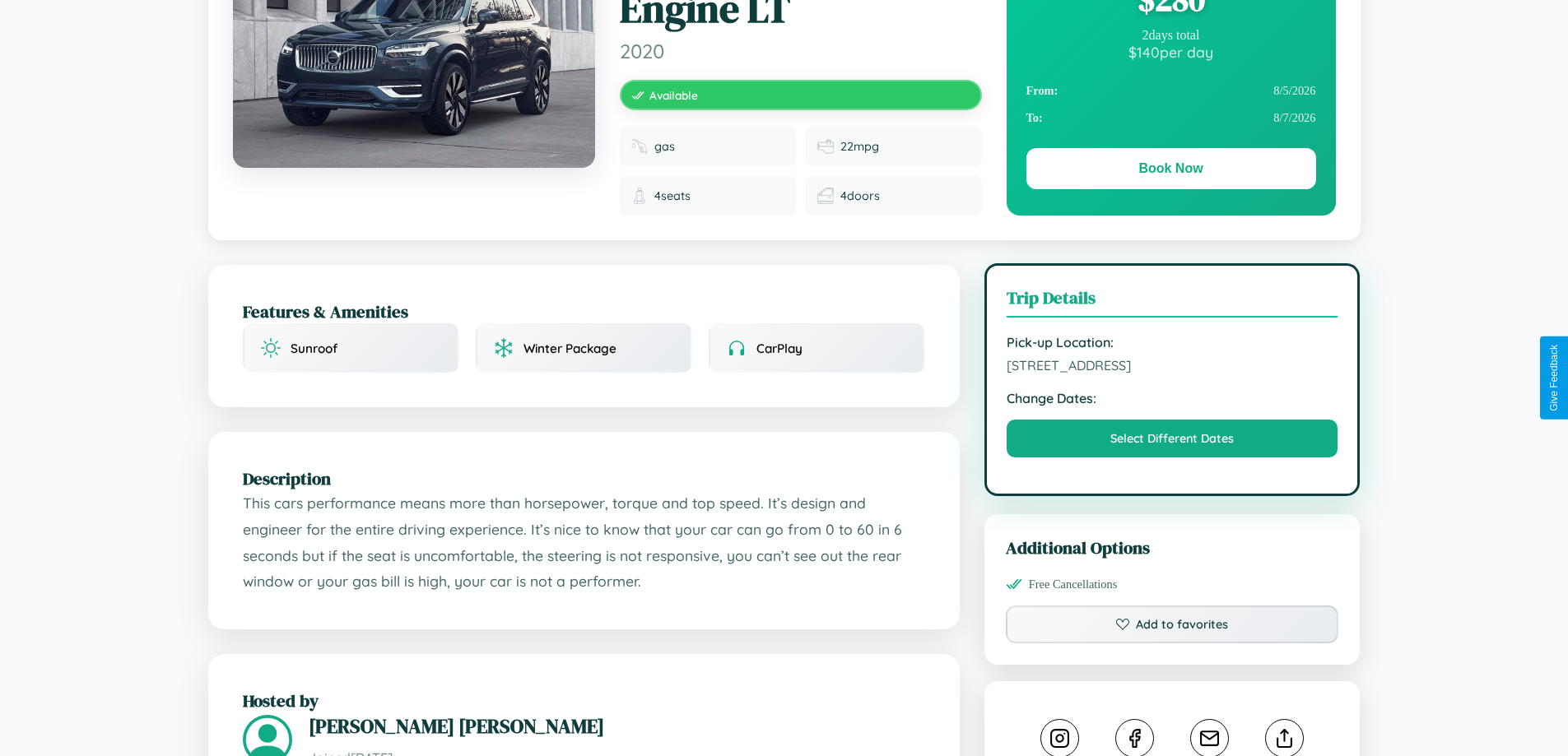
click at [1173, 373] on span "2878 Spring Street Sydney New South Wales 31228 Australia" at bounding box center [1173, 365] width 332 height 16
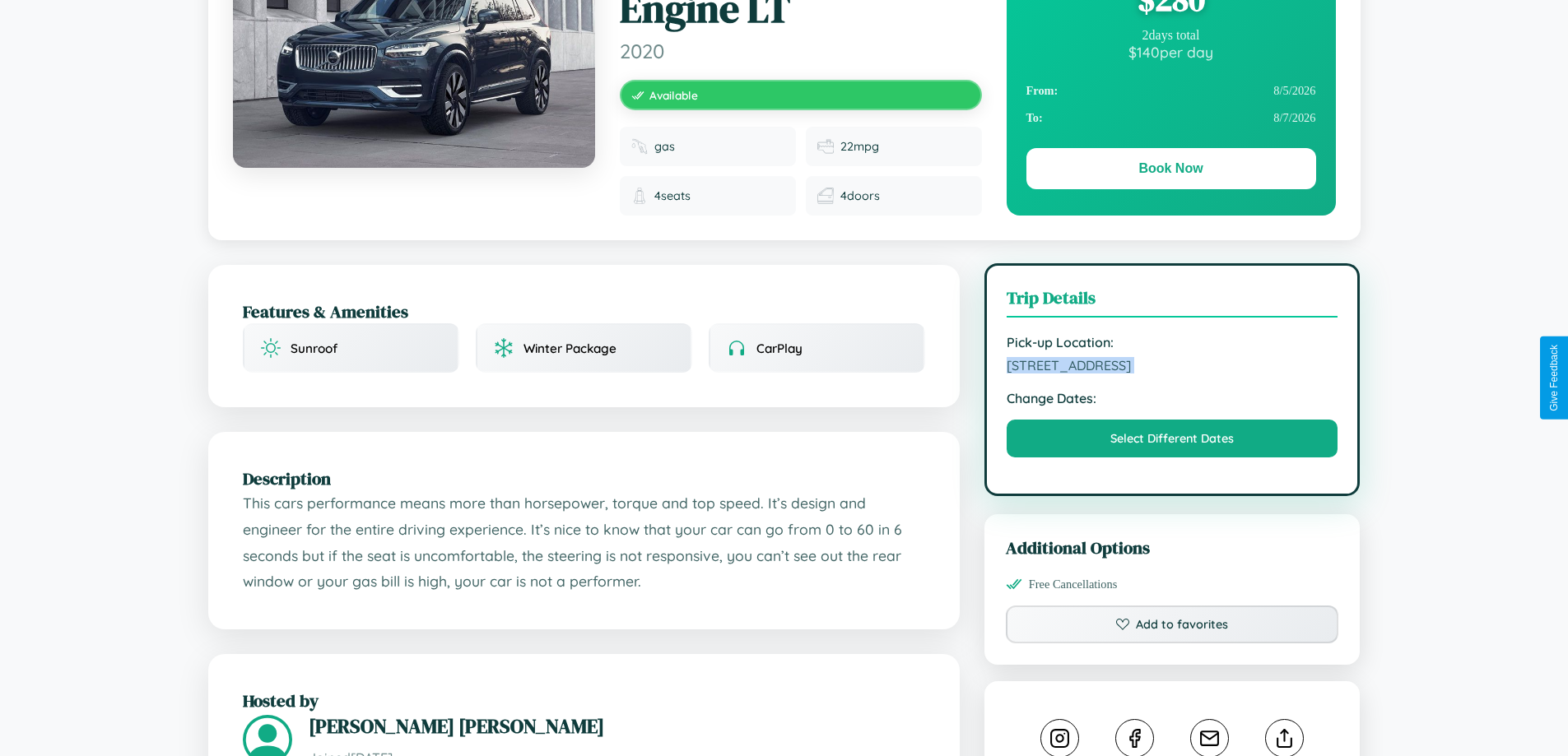
click at [1173, 373] on span "2878 Spring Street Sydney New South Wales 31228 Australia" at bounding box center [1173, 365] width 332 height 16
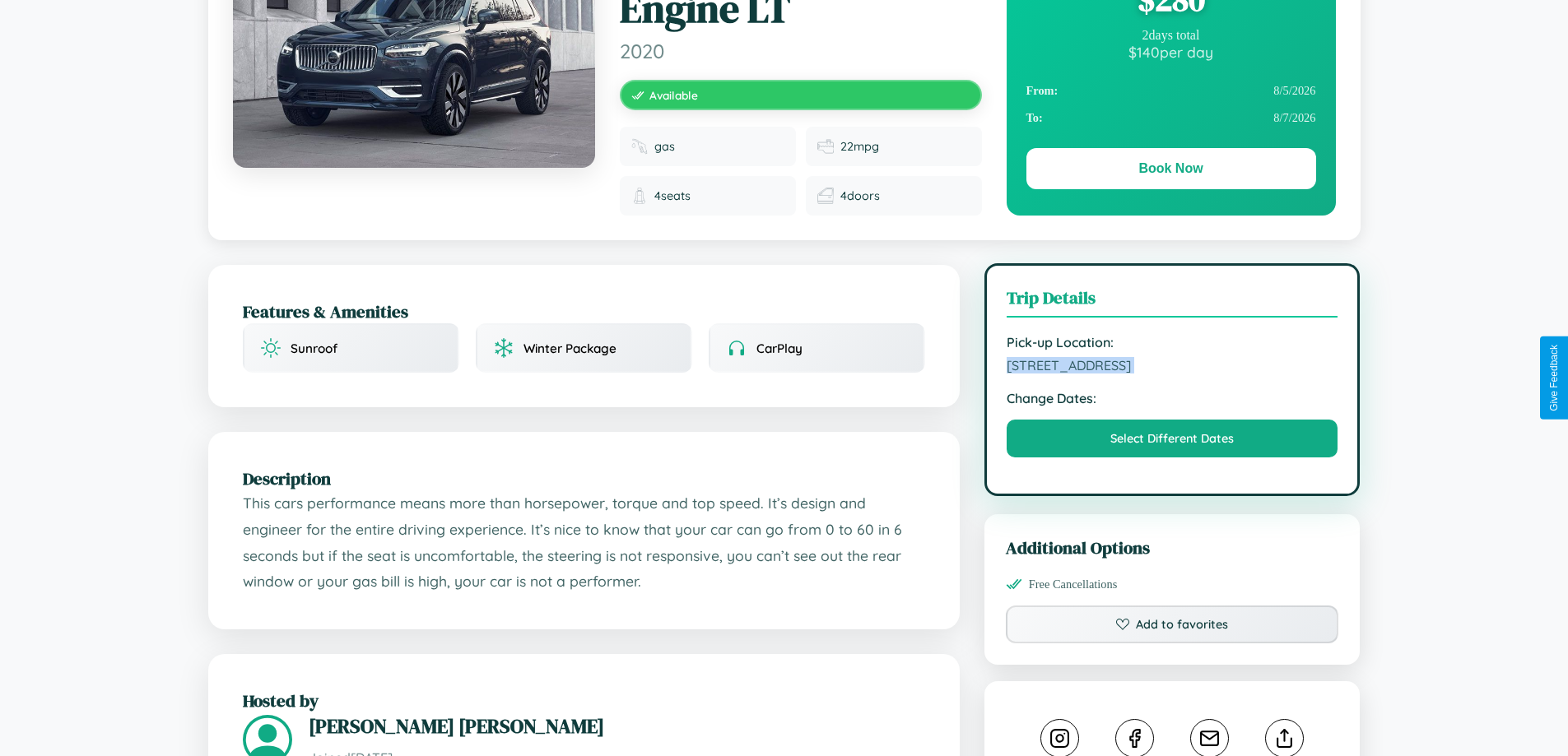
click at [1173, 373] on span "2878 Spring Street Sydney New South Wales 31228 Australia" at bounding box center [1173, 365] width 332 height 16
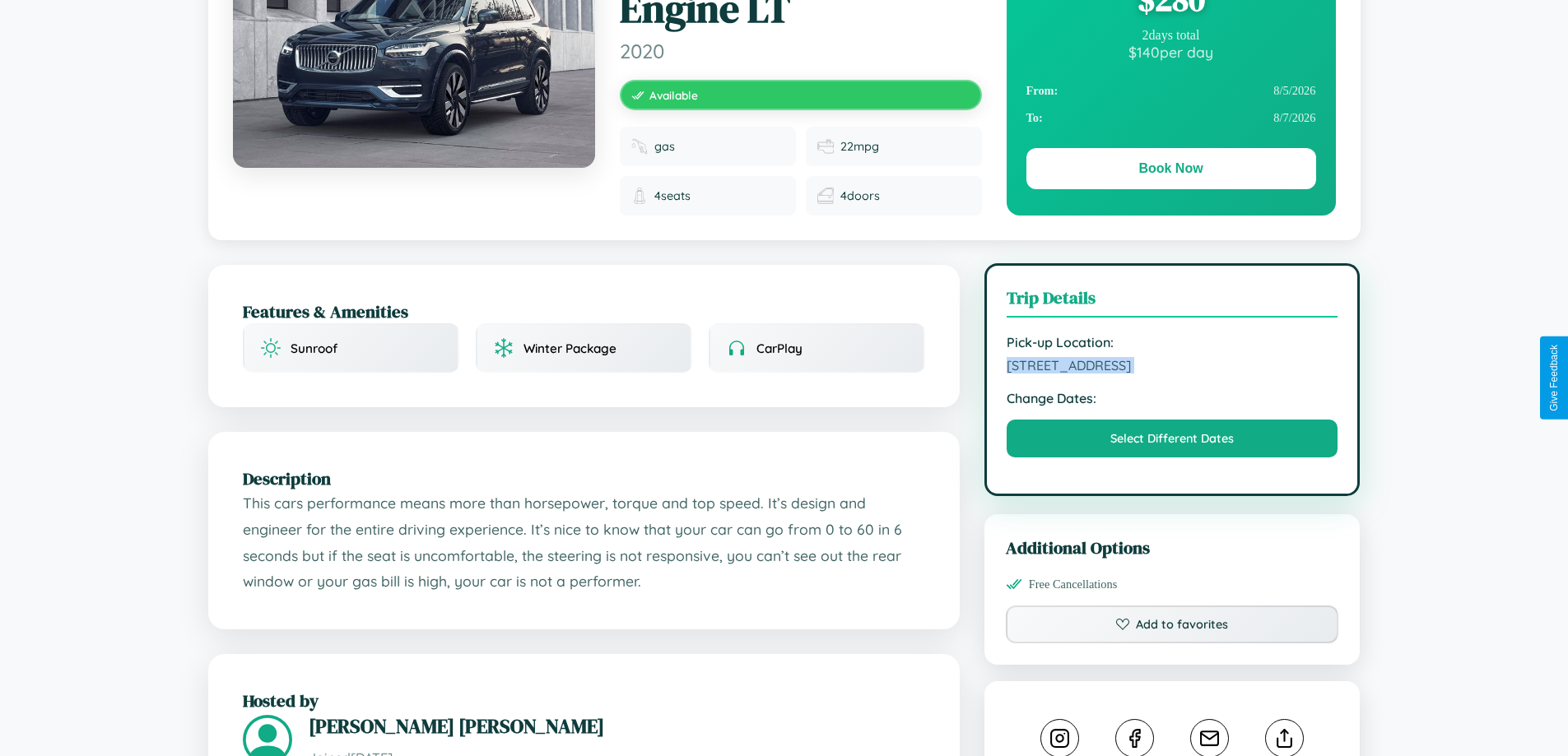
click at [1173, 373] on span "2878 Spring Street Sydney New South Wales 31228 Australia" at bounding box center [1173, 365] width 332 height 16
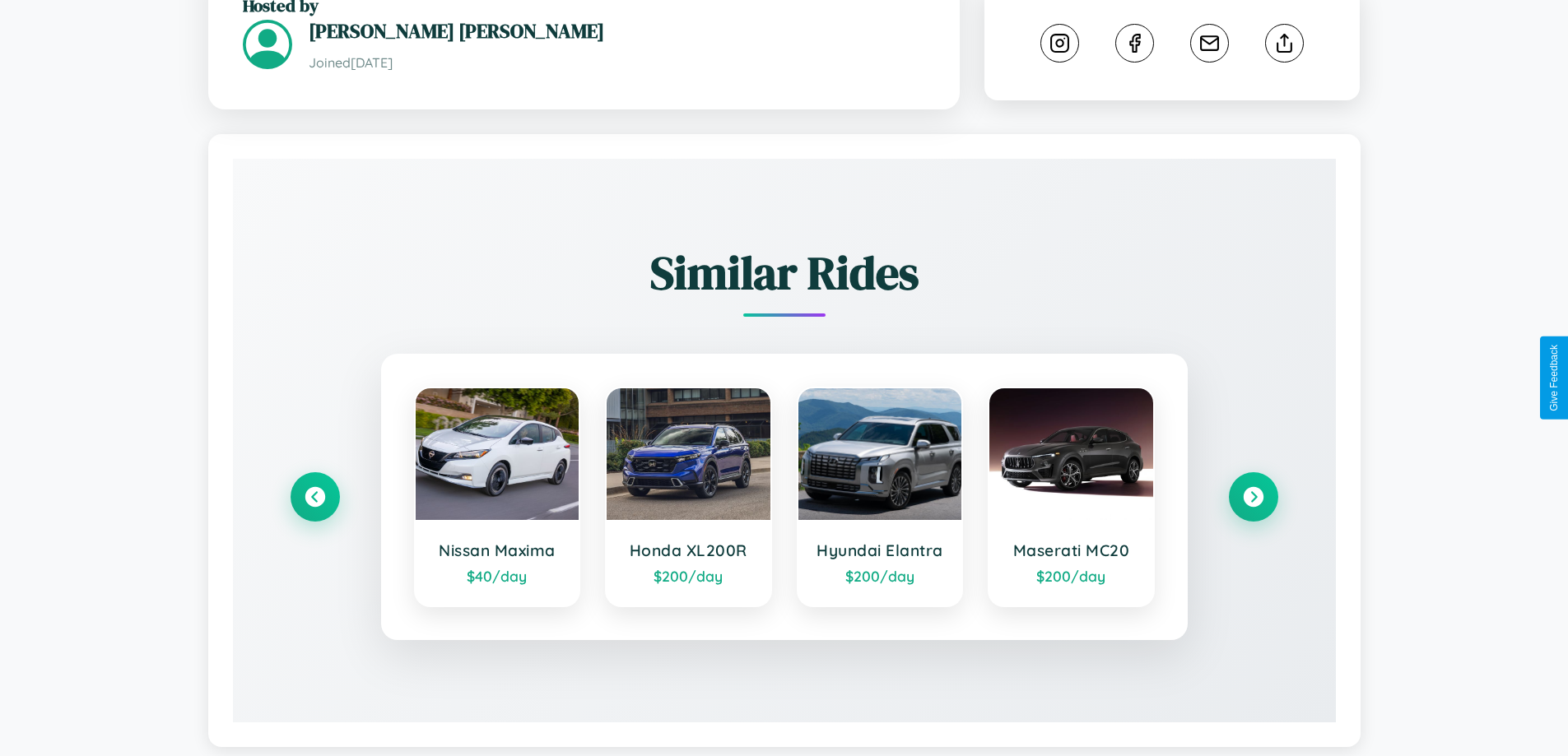
scroll to position [925, 0]
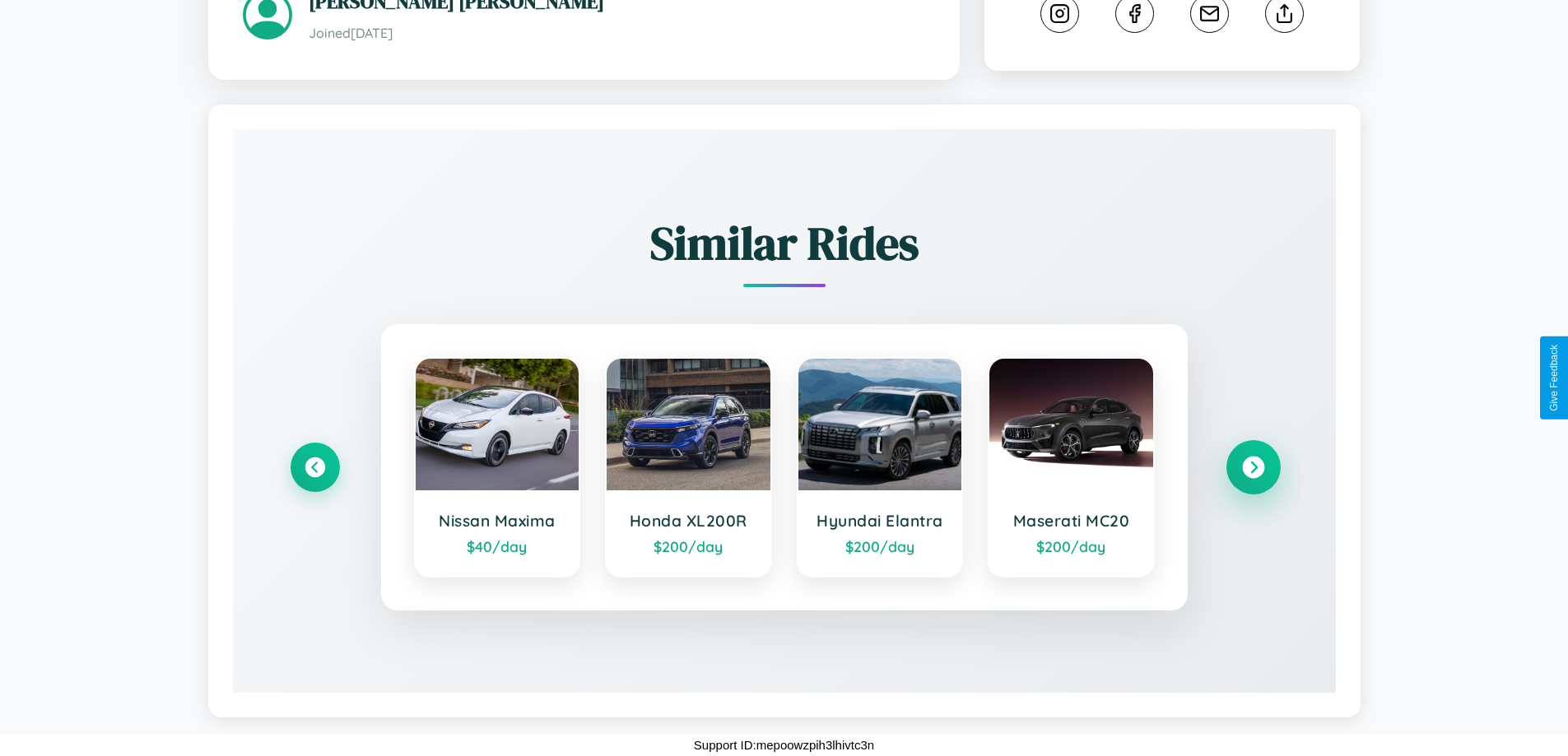
click at [1253, 467] on icon at bounding box center [1253, 466] width 22 height 22
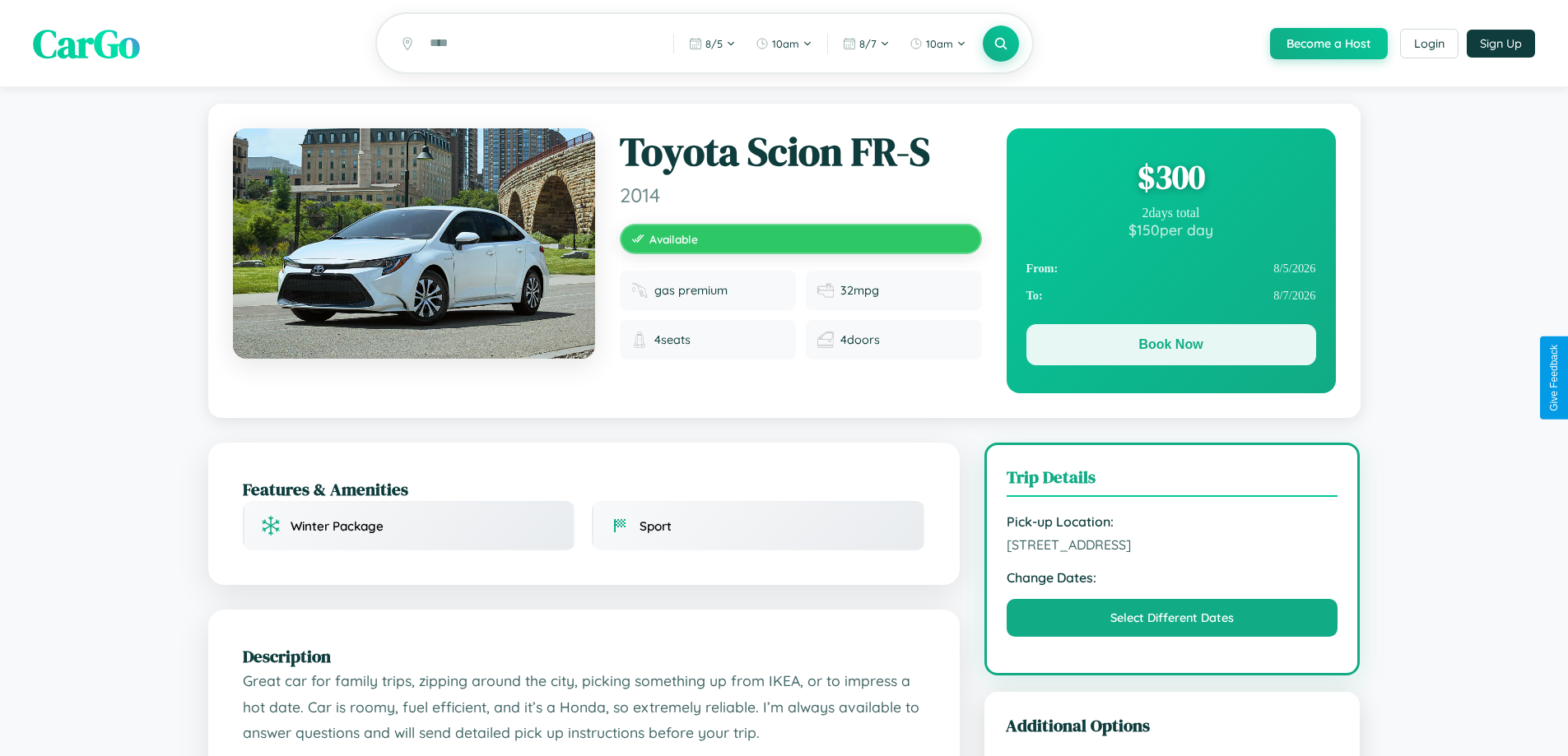
click at [1171, 347] on button "Book Now" at bounding box center [1171, 345] width 290 height 41
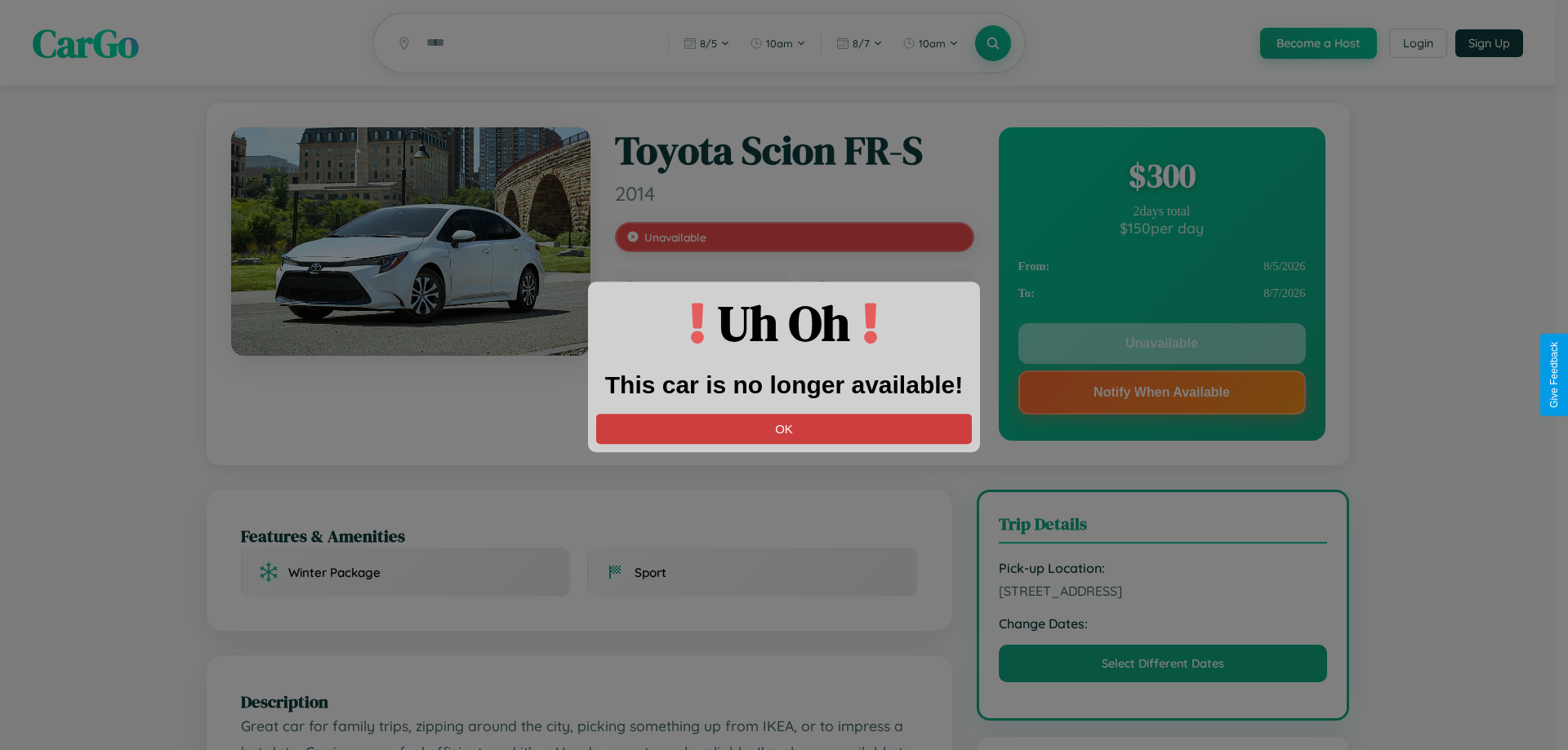
click at [784, 428] on button "OK" at bounding box center [784, 429] width 376 height 30
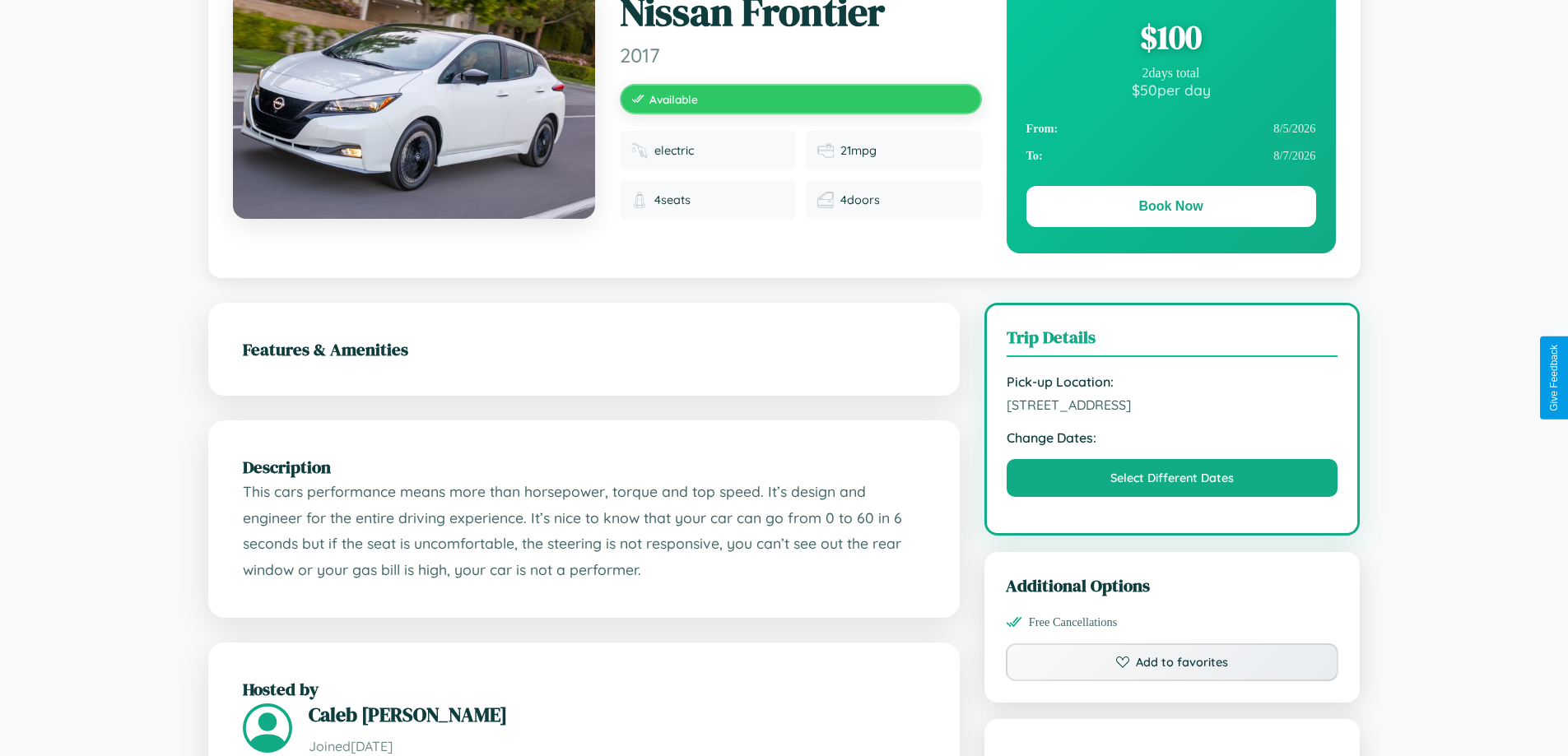
scroll to position [178, 0]
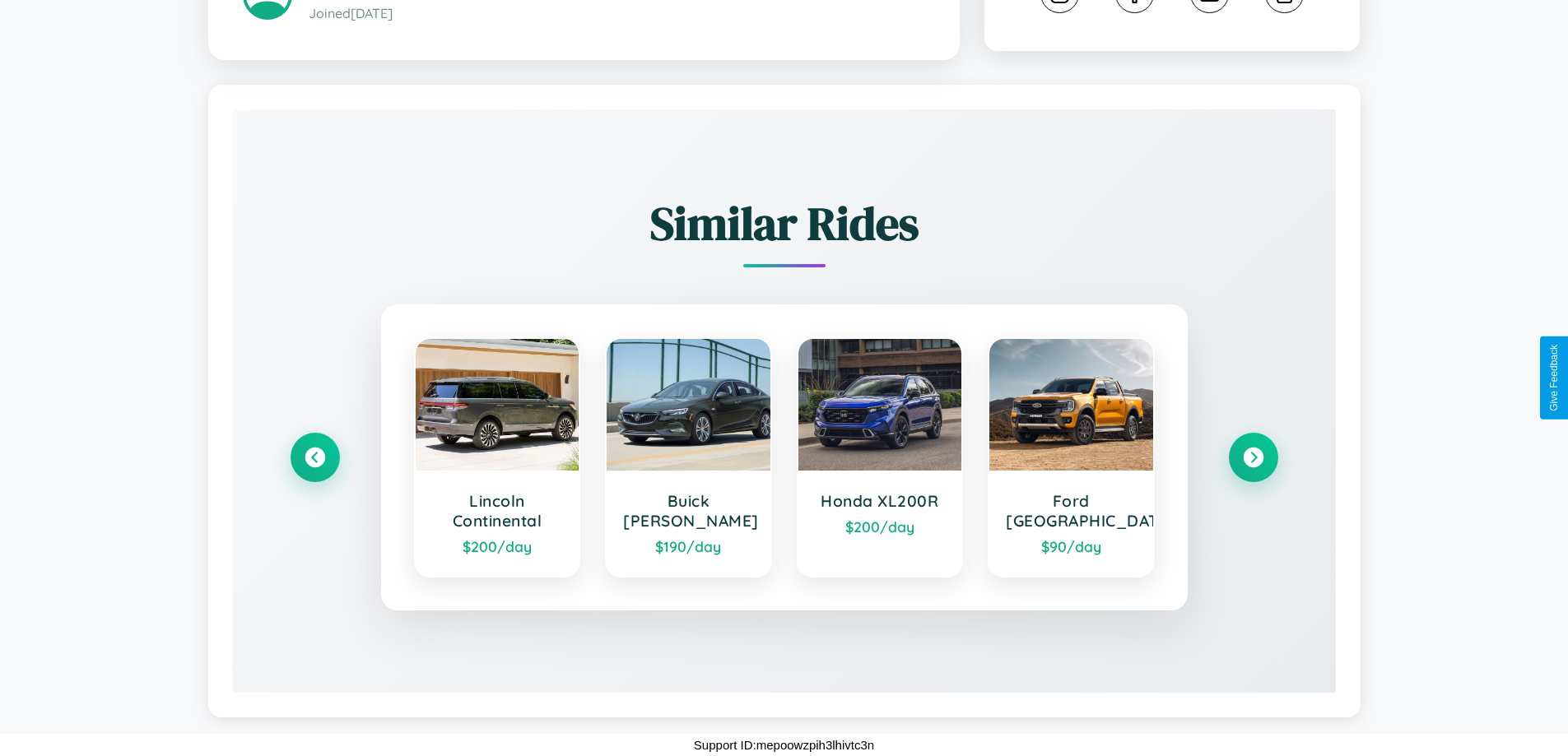
scroll to position [945, 0]
click at [1253, 457] on icon at bounding box center [1253, 456] width 22 height 22
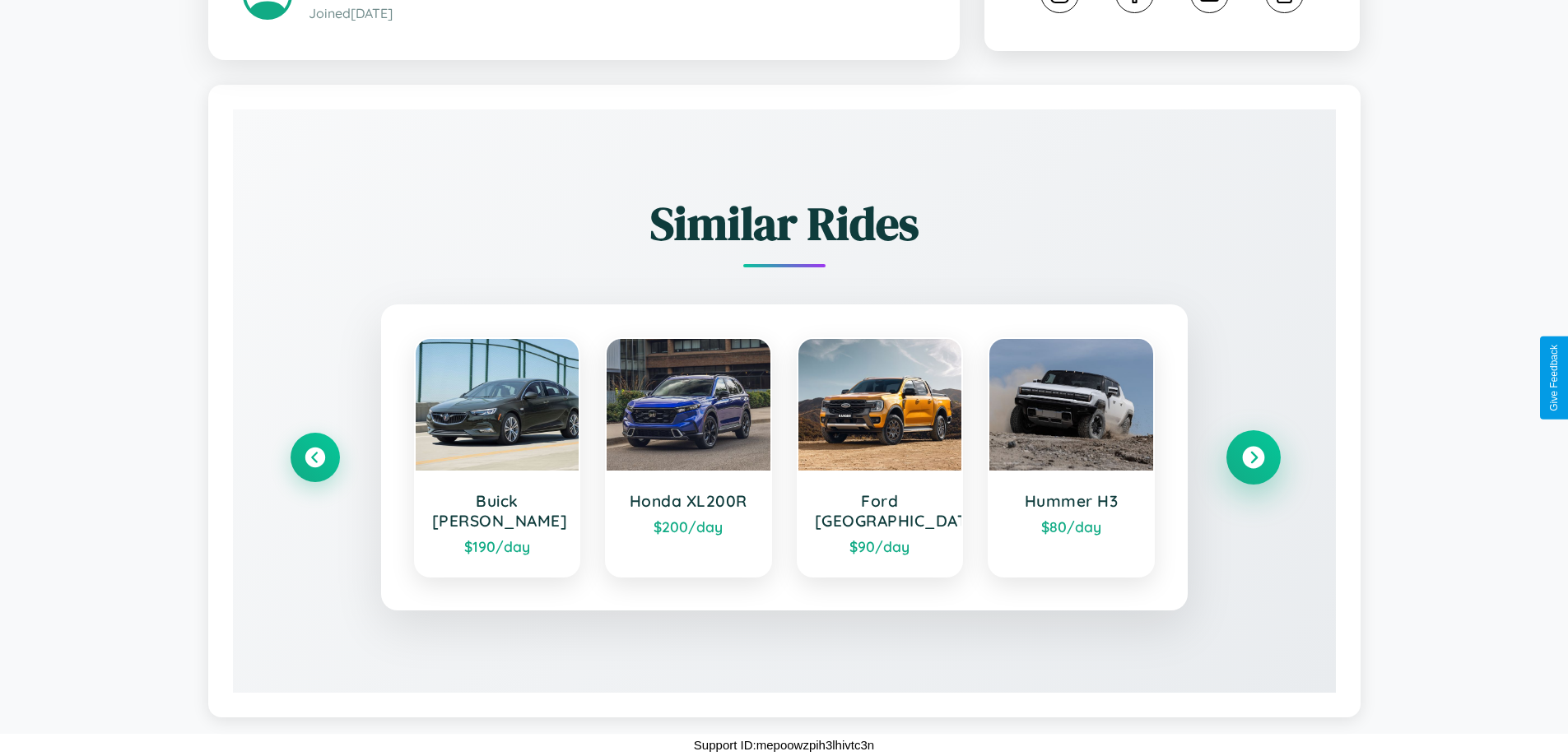
scroll to position [925, 0]
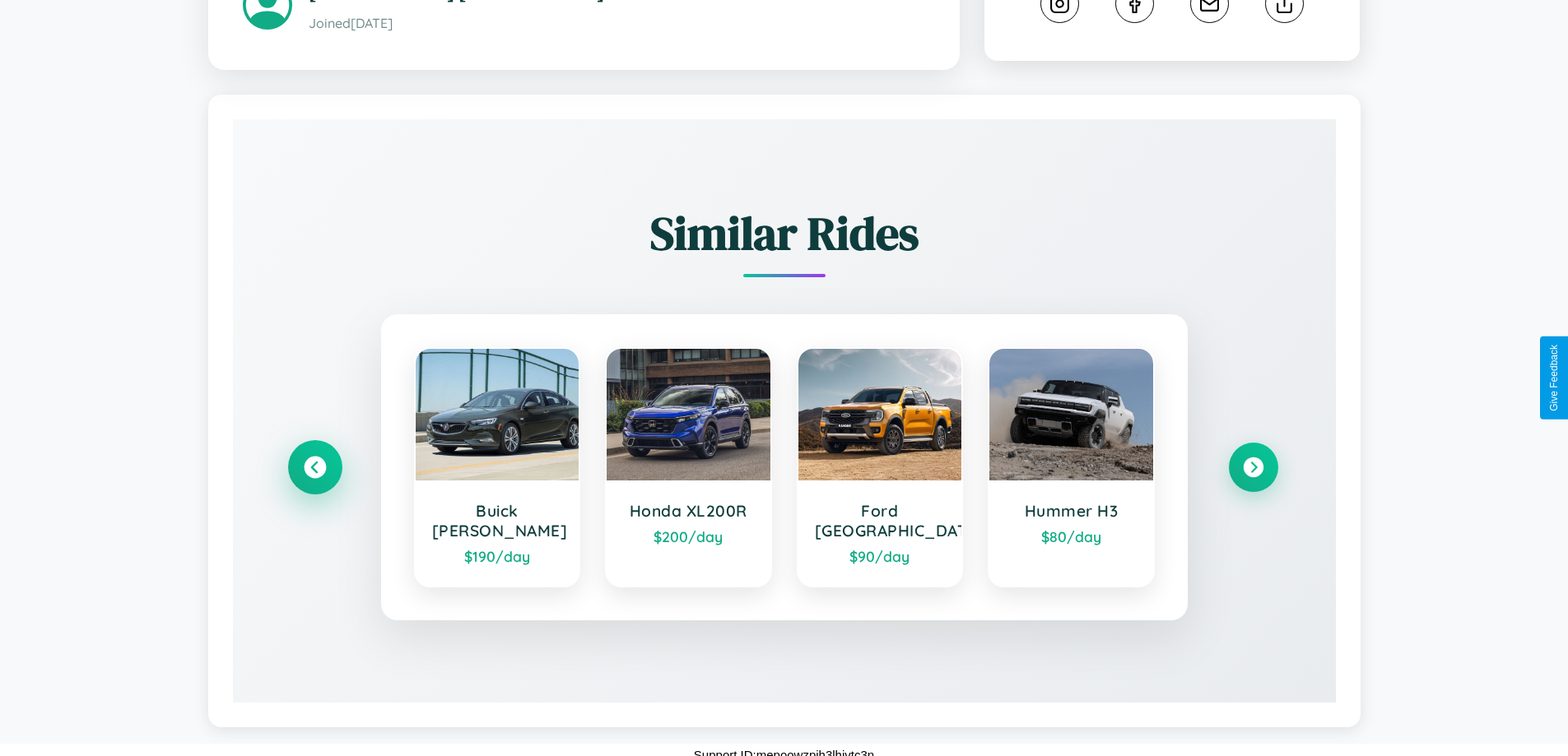
click at [314, 467] on icon at bounding box center [314, 466] width 22 height 22
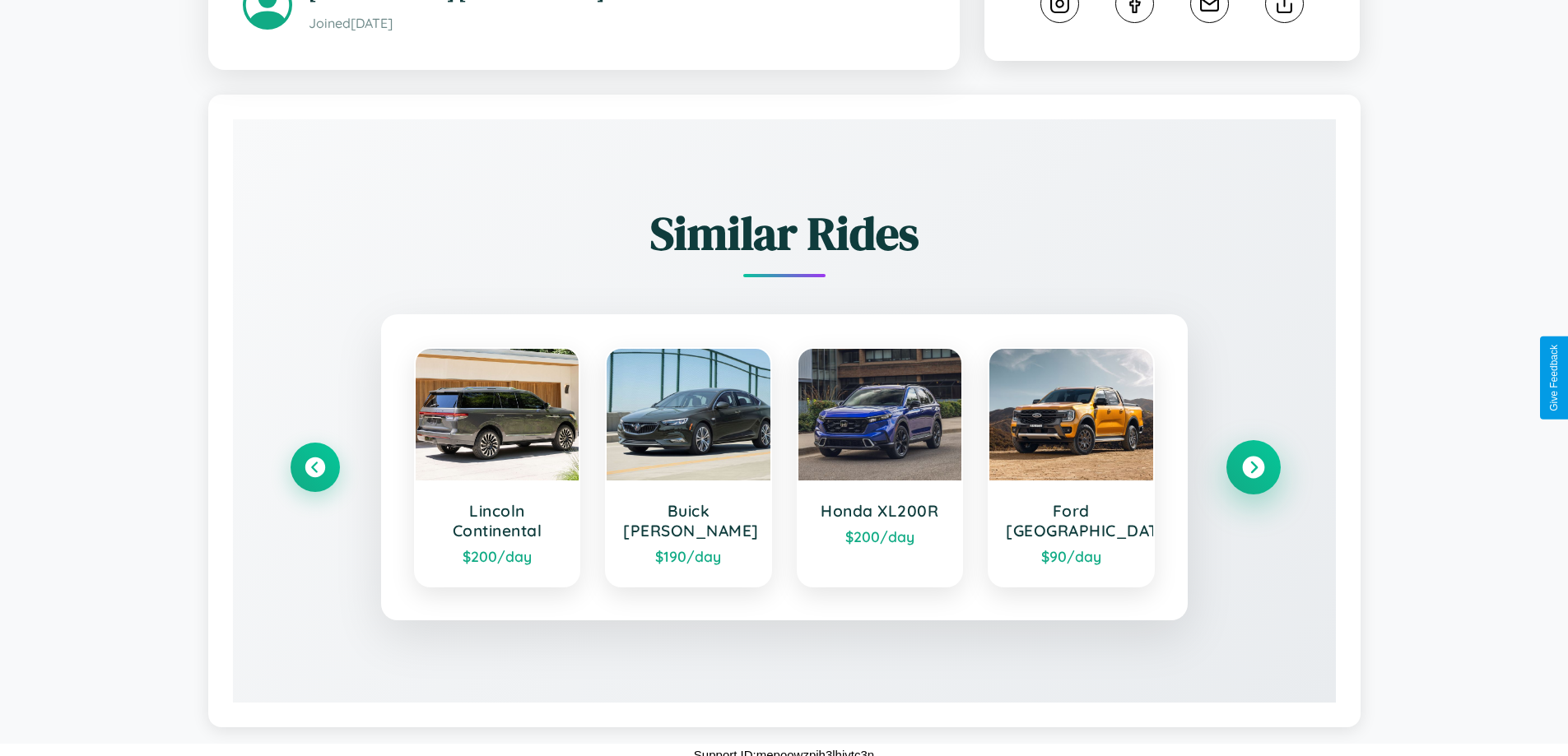
click at [1253, 478] on icon at bounding box center [1253, 466] width 22 height 22
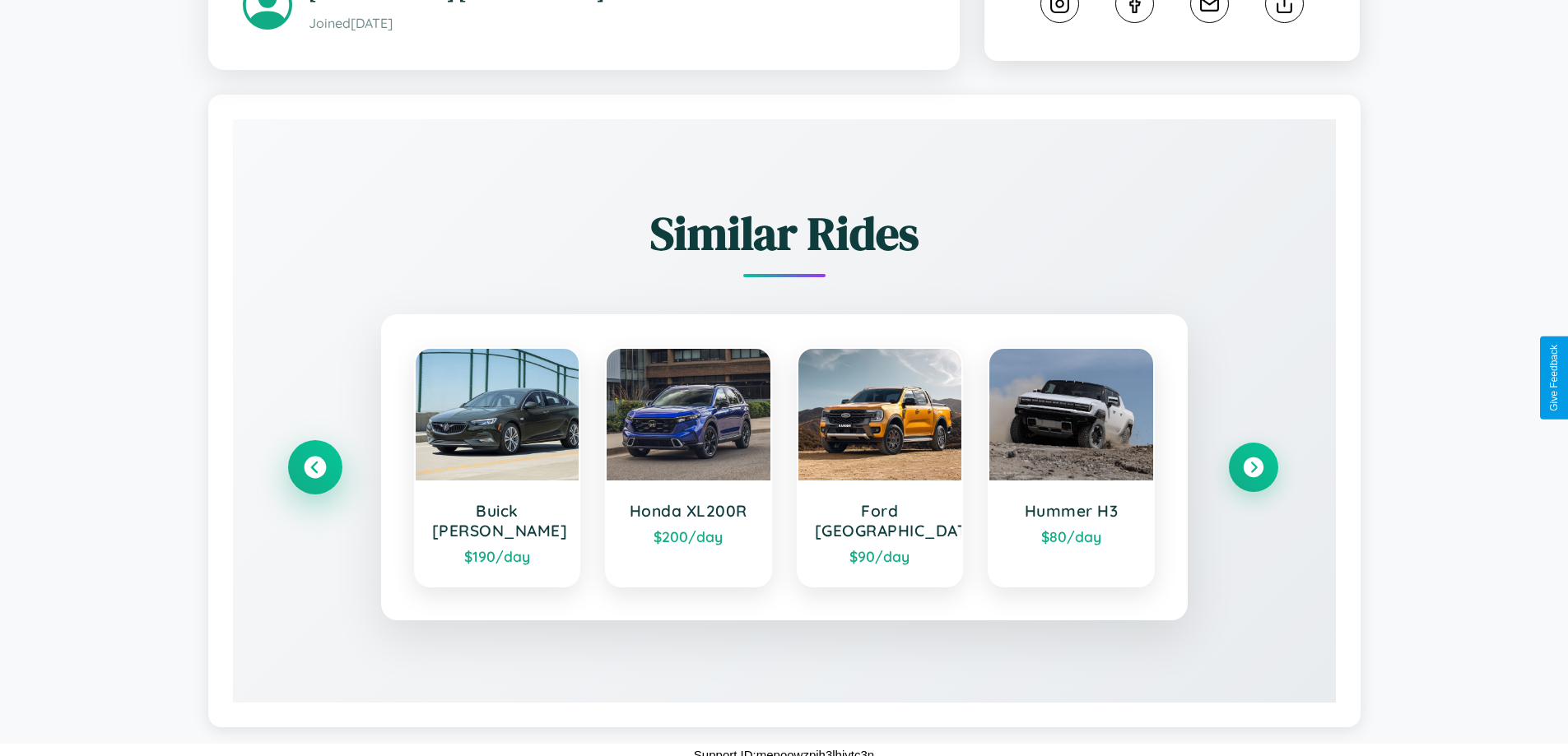
click at [314, 467] on icon at bounding box center [314, 466] width 22 height 22
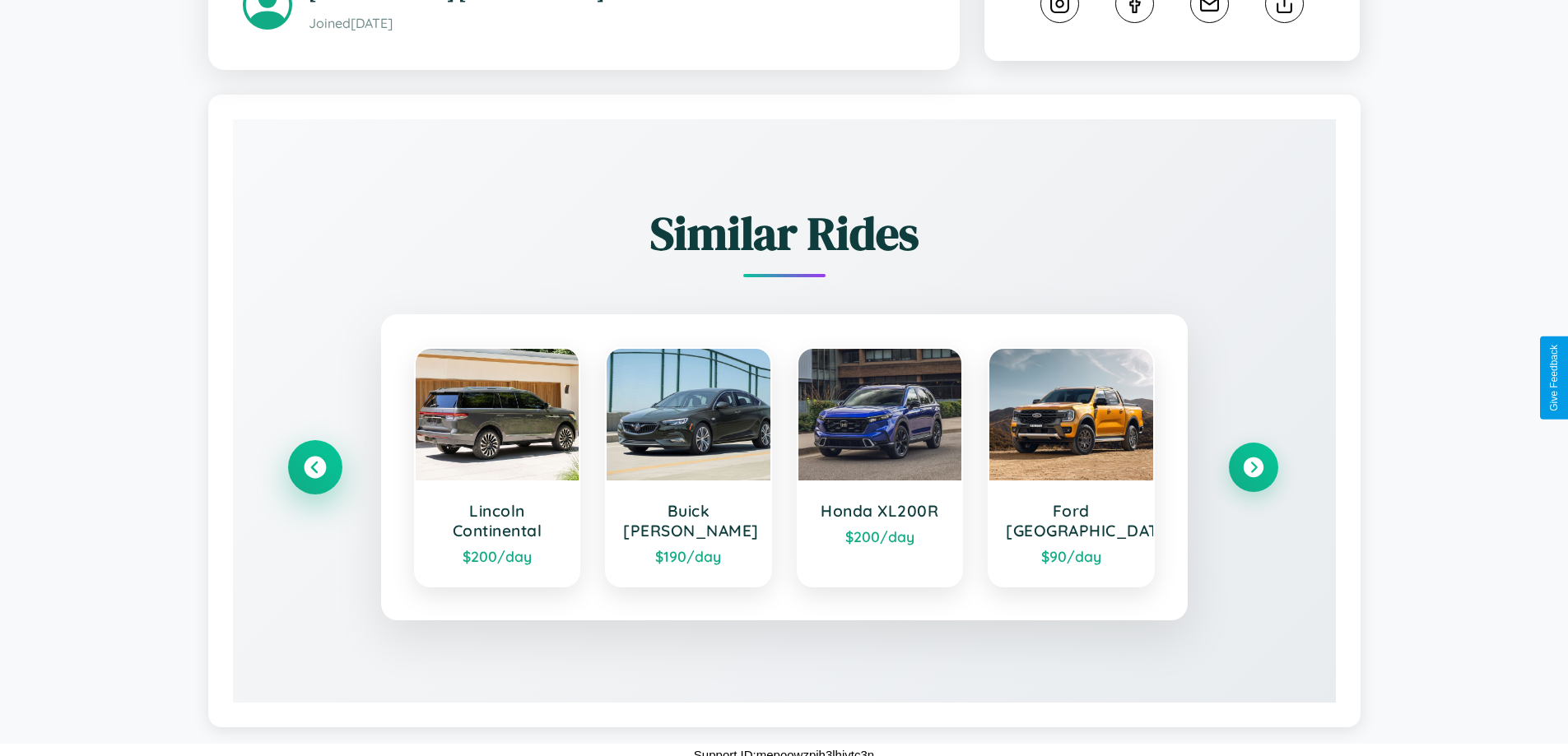
click at [314, 478] on icon at bounding box center [314, 466] width 22 height 22
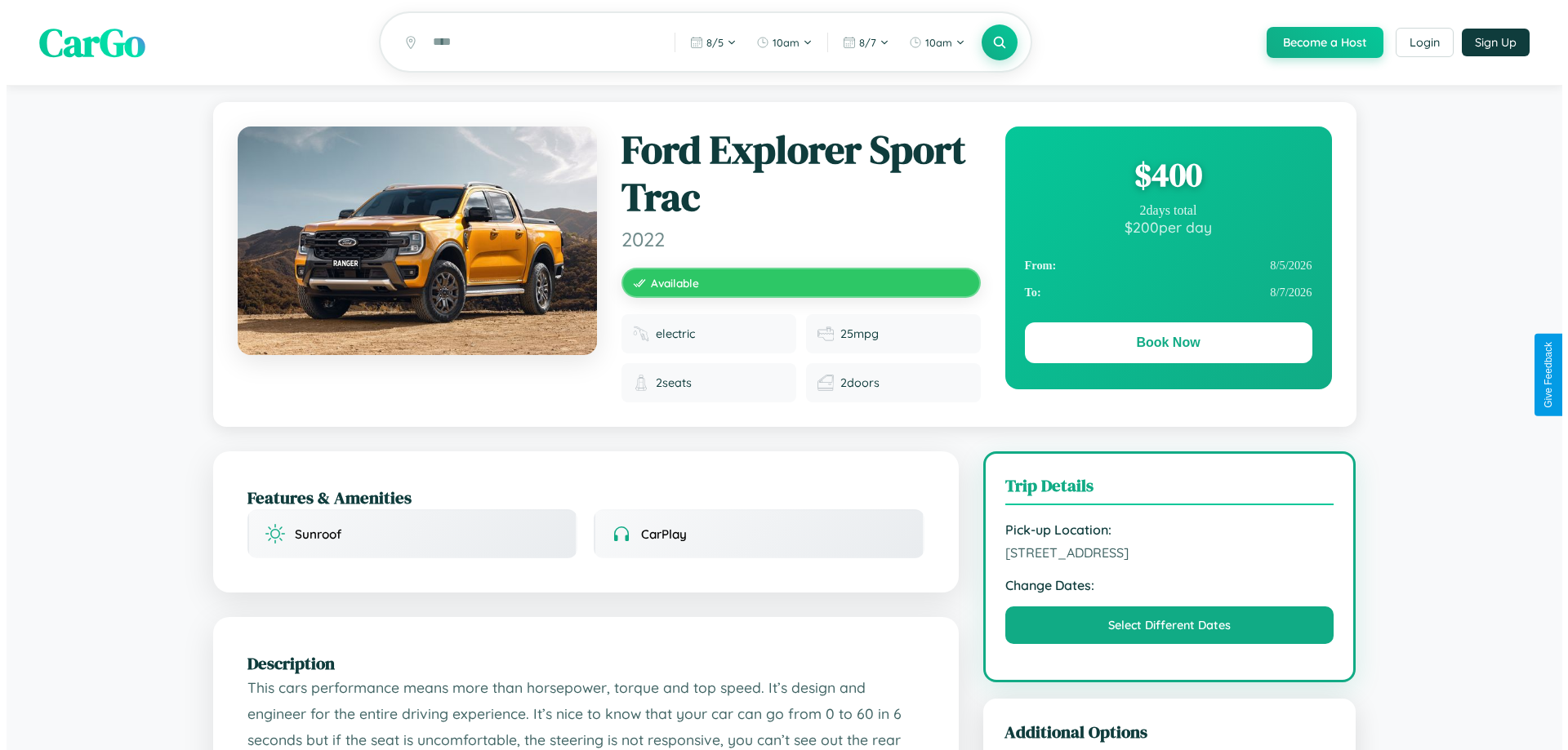
scroll to position [0, 0]
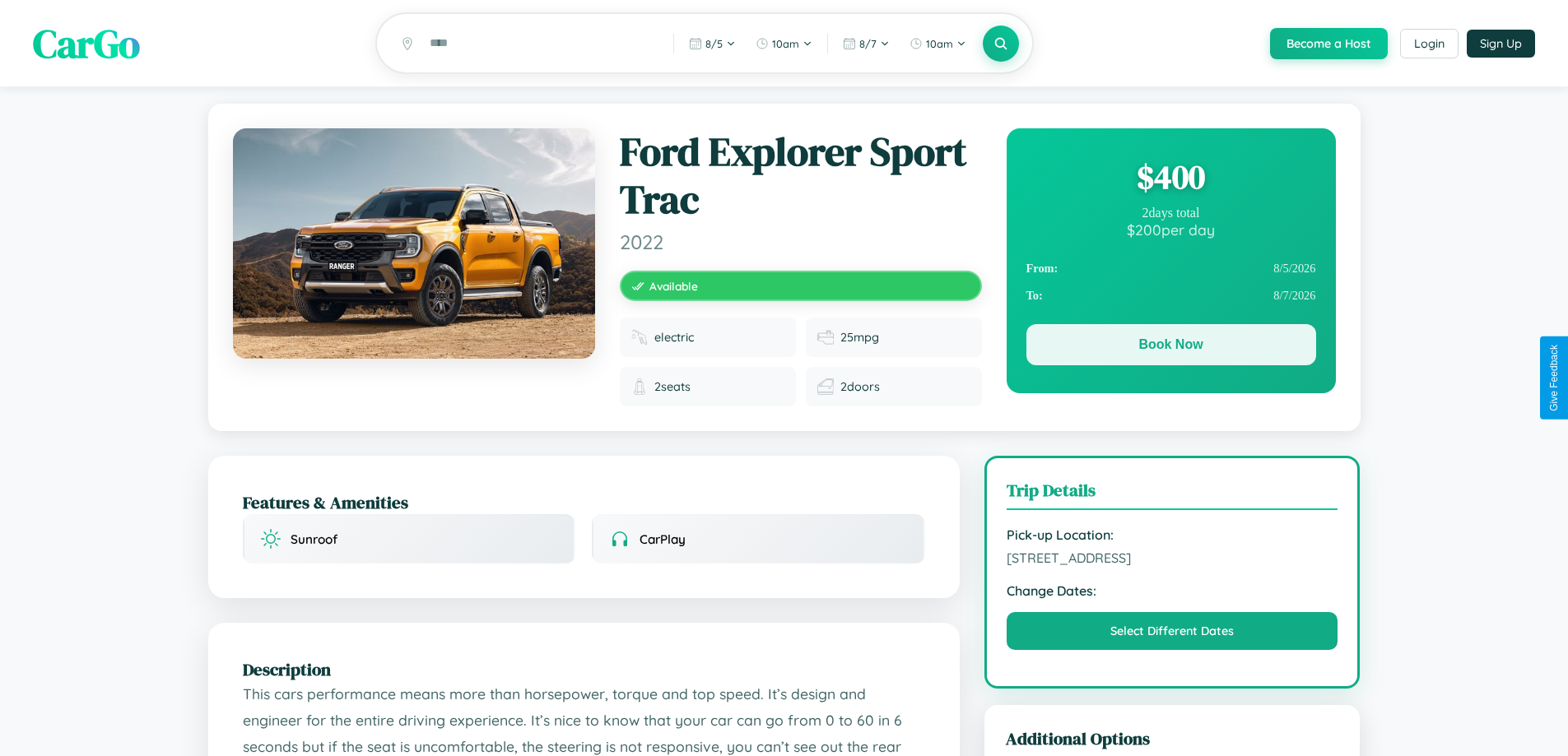
click at [1171, 349] on button "Book Now" at bounding box center [1171, 345] width 290 height 41
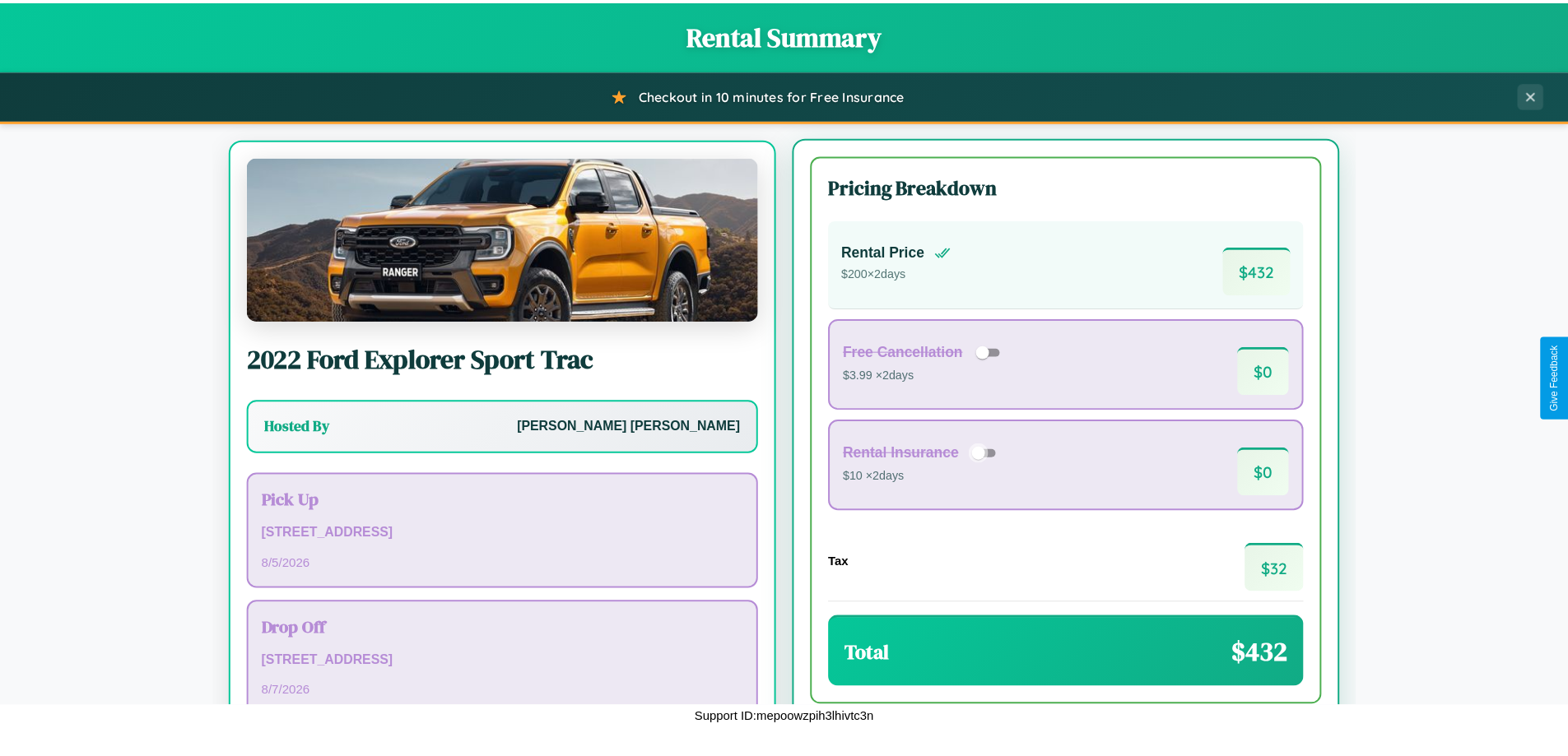
scroll to position [77, 0]
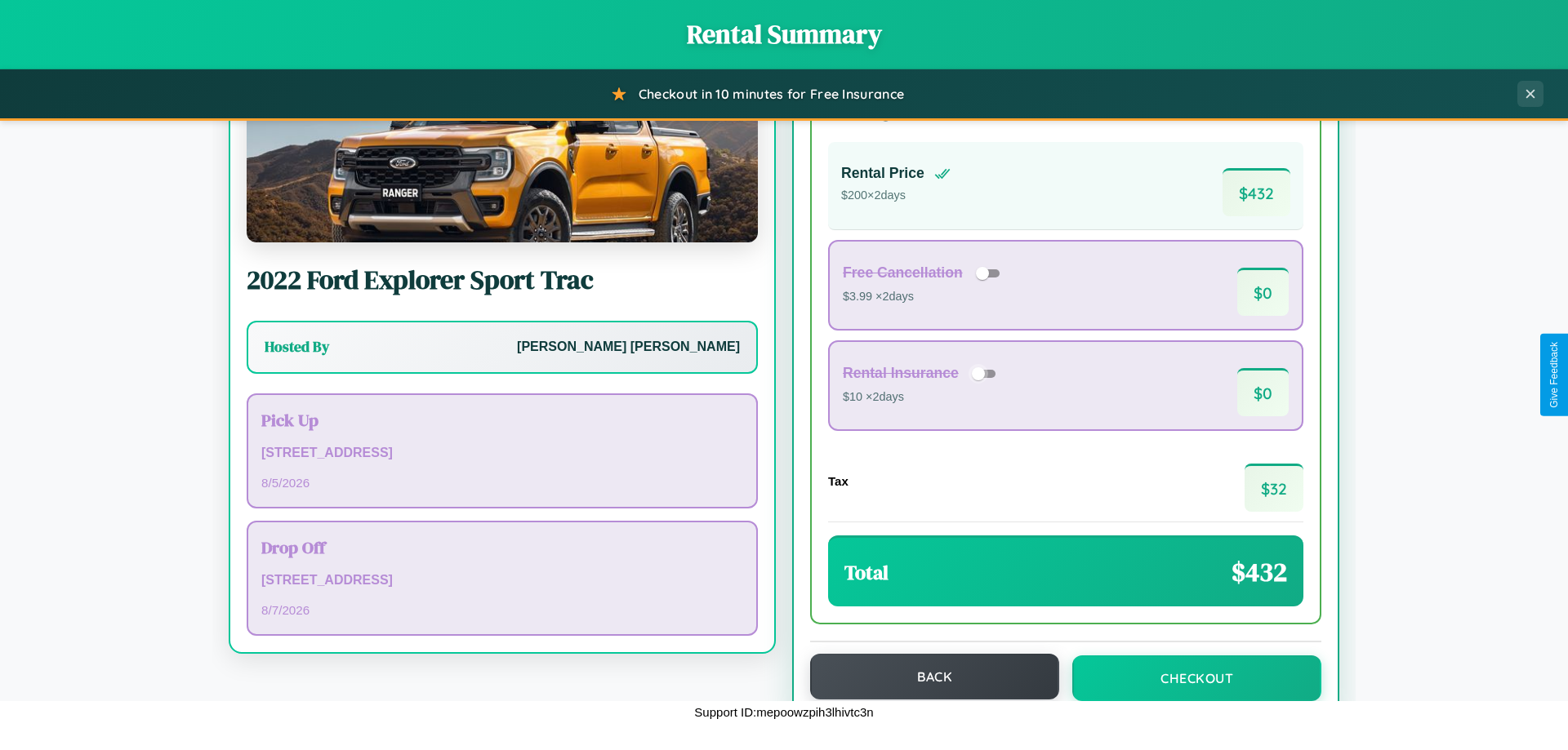
click at [927, 678] on button "Back" at bounding box center [935, 677] width 249 height 46
